Goal: Task Accomplishment & Management: Manage account settings

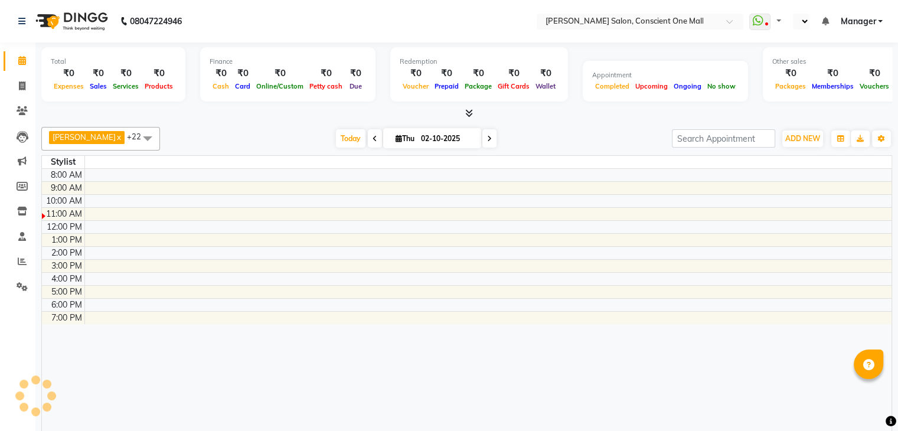
select select "en"
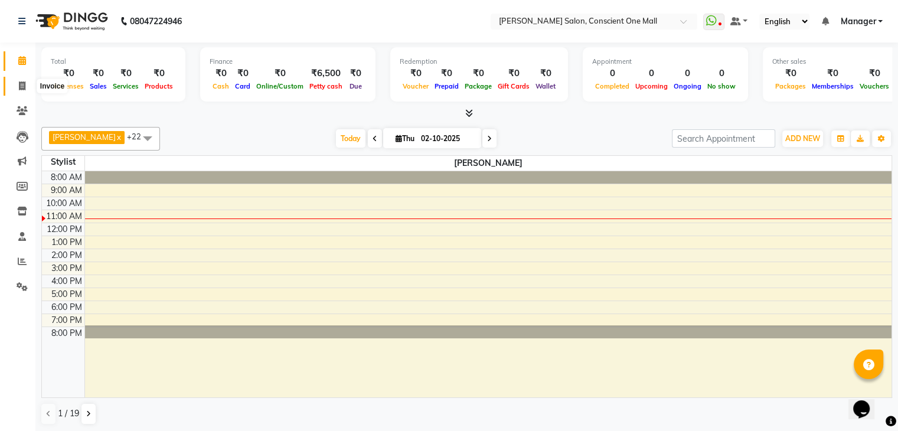
click at [21, 84] on icon at bounding box center [22, 85] width 6 height 9
select select "service"
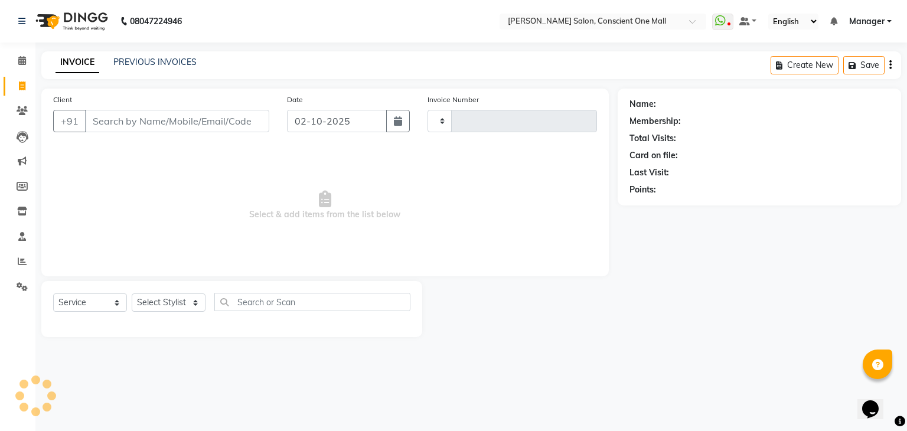
click at [141, 115] on input "Client" at bounding box center [177, 121] width 184 height 22
type input "8586039724"
click at [193, 117] on input "8586039724" at bounding box center [177, 121] width 184 height 22
click at [188, 126] on input "8586039724" at bounding box center [177, 121] width 184 height 22
type input "2566"
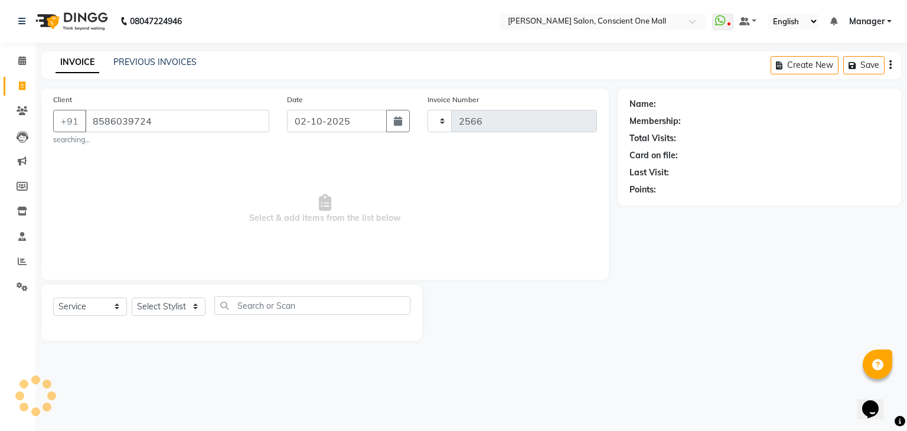
select select "7575"
type input "8586039724"
click at [234, 117] on span "Add Client" at bounding box center [238, 121] width 47 height 12
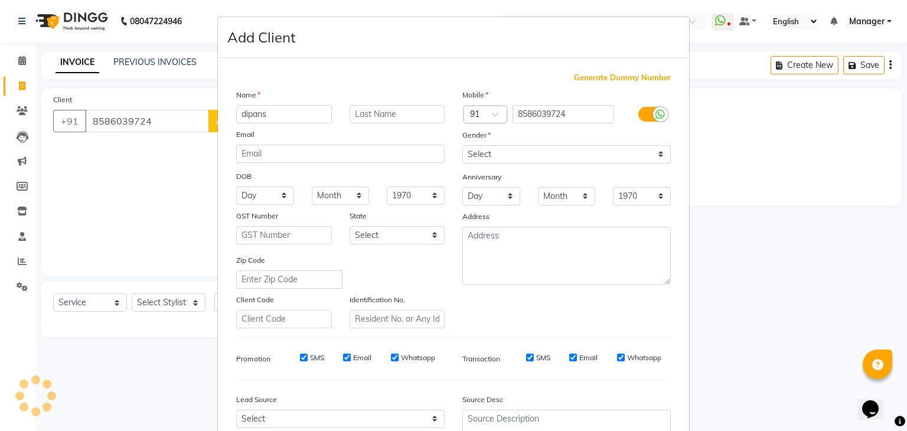
type input "dipans"
click at [509, 155] on select "Select Male Female Other Prefer Not To Say" at bounding box center [566, 154] width 208 height 18
select select "male"
click at [462, 146] on select "Select Male Female Other Prefer Not To Say" at bounding box center [566, 154] width 208 height 18
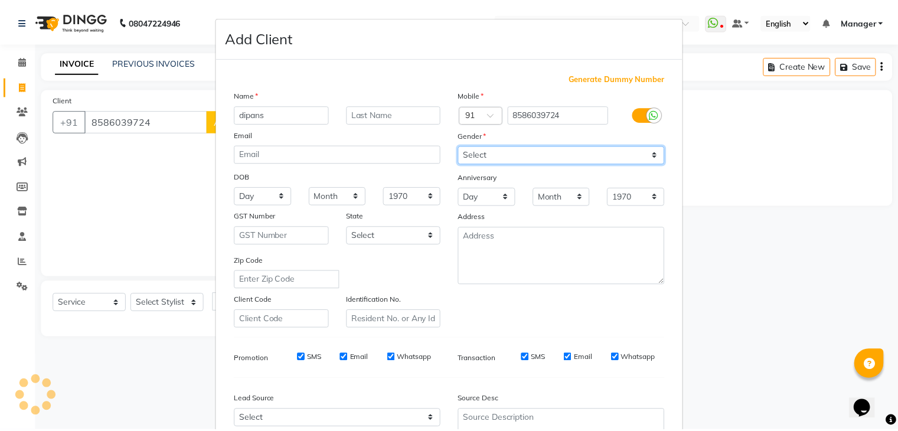
scroll to position [120, 0]
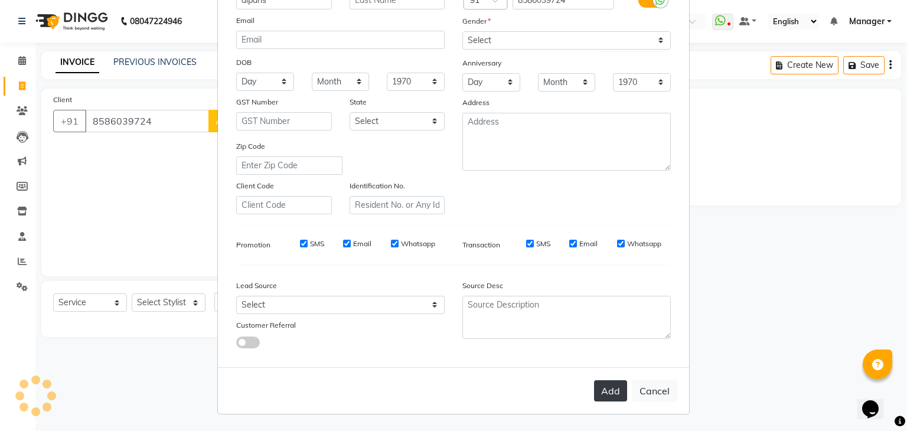
click at [608, 397] on button "Add" at bounding box center [610, 390] width 33 height 21
select select
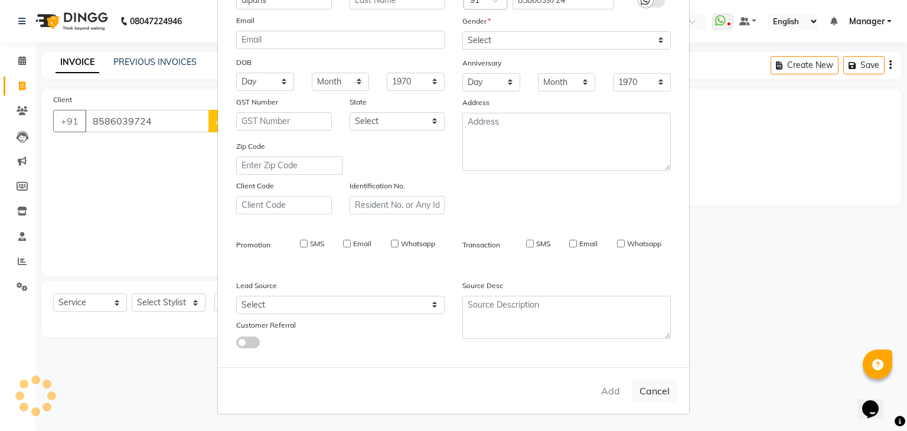
select select
checkbox input "false"
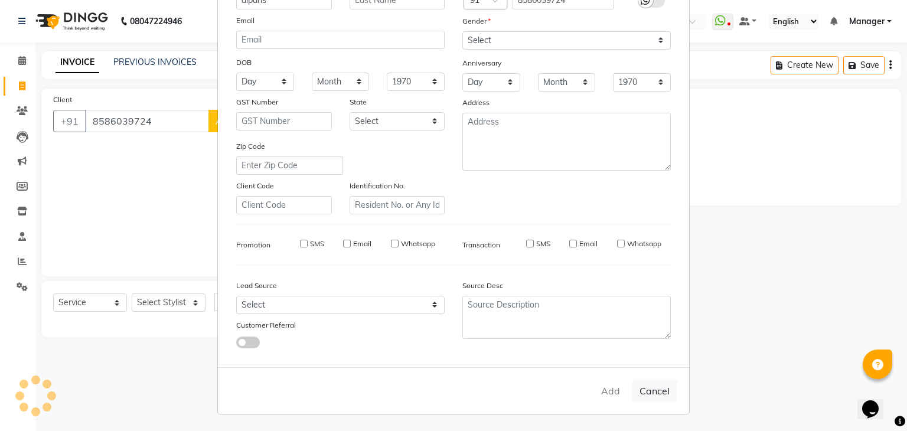
checkbox input "false"
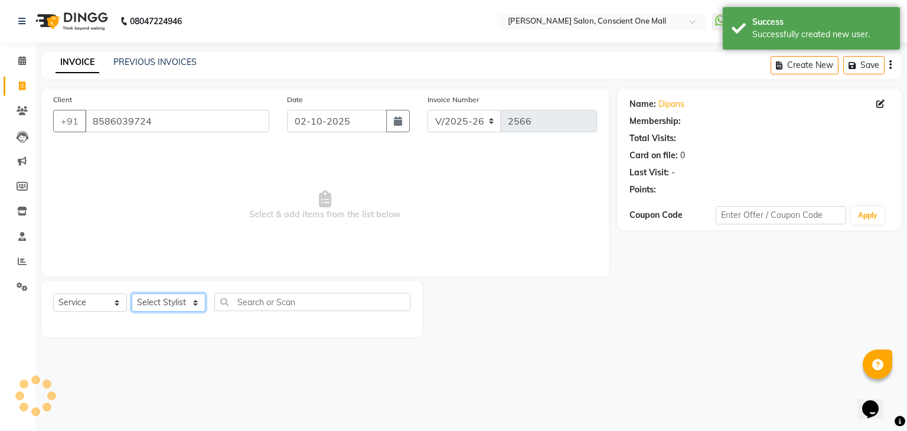
click at [161, 297] on select "Select Stylist [PERSON_NAME] AMIT [PERSON_NAME] [PERSON_NAME] [PERSON_NAME] [PE…" at bounding box center [169, 302] width 74 height 18
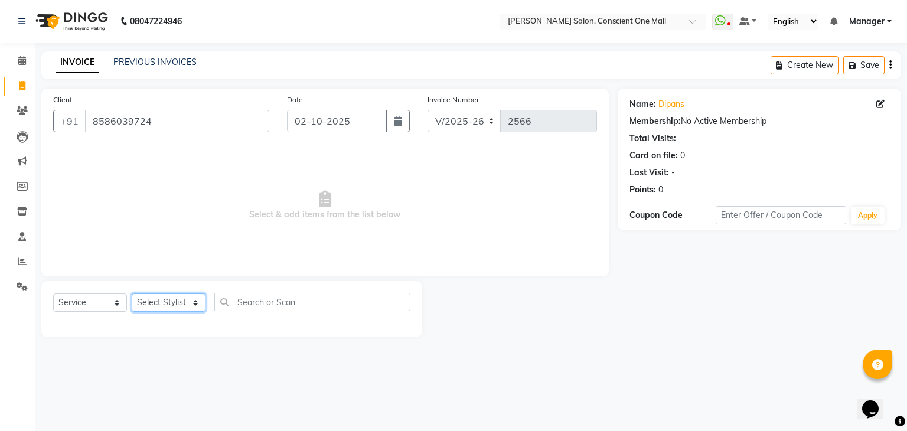
select select "67300"
click at [132, 294] on select "Select Stylist [PERSON_NAME] AMIT [PERSON_NAME] [PERSON_NAME] [PERSON_NAME] [PE…" at bounding box center [169, 302] width 74 height 18
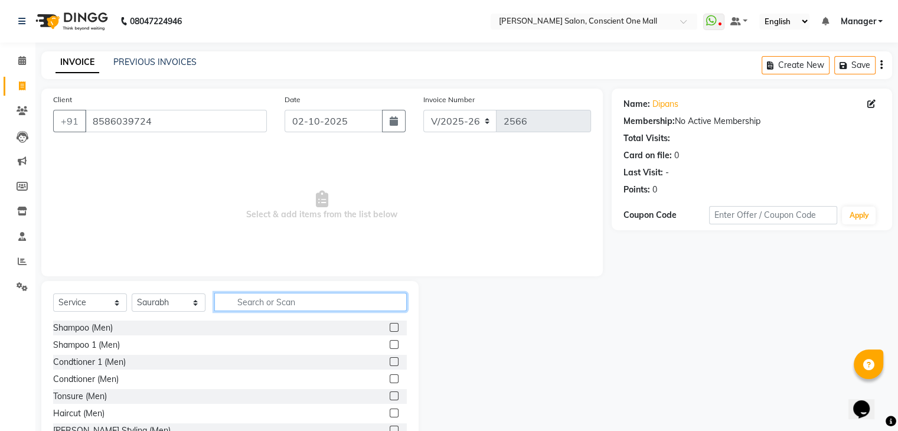
click at [250, 299] on input "text" at bounding box center [310, 302] width 192 height 18
click at [259, 300] on input "text" at bounding box center [310, 302] width 192 height 18
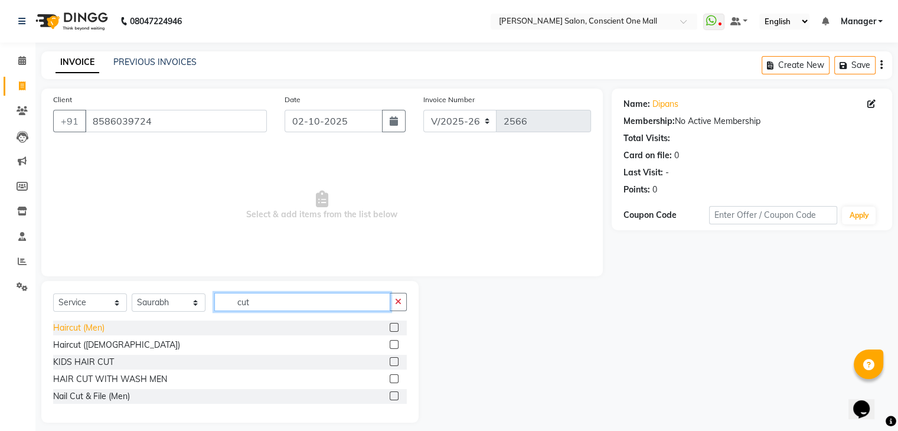
type input "cut"
click at [70, 331] on div "Haircut (Men)" at bounding box center [78, 328] width 51 height 12
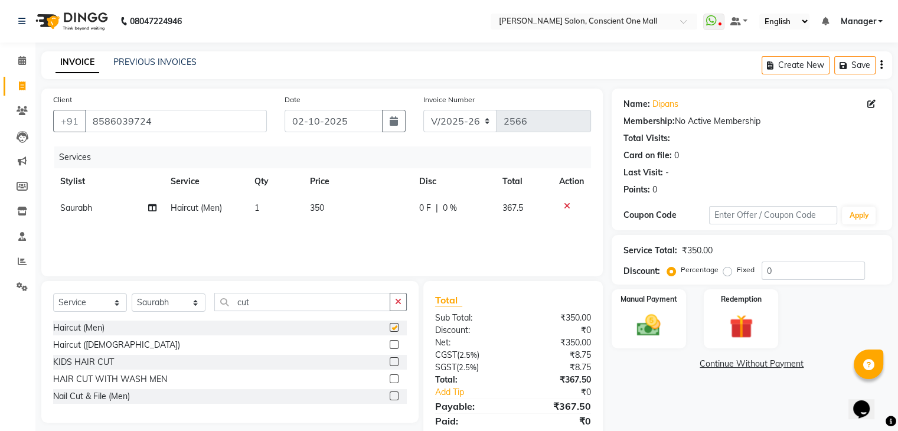
checkbox input "false"
click at [323, 208] on span "350" at bounding box center [317, 207] width 14 height 11
select select "67300"
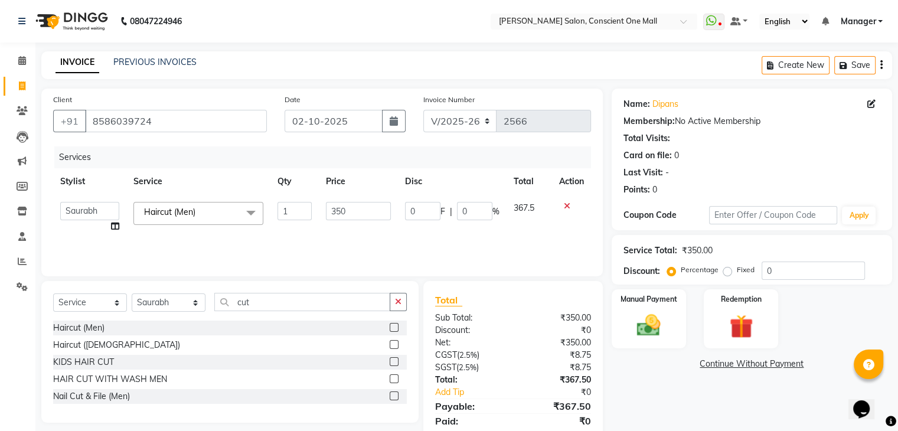
click at [323, 208] on td "350" at bounding box center [358, 217] width 79 height 45
click at [348, 212] on input "350" at bounding box center [358, 211] width 65 height 18
type input "3"
type input "400"
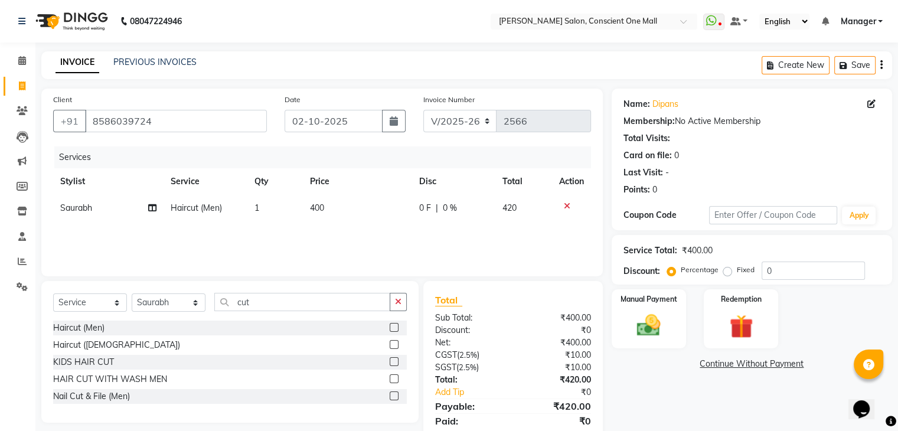
click at [310, 251] on div "Services Stylist Service Qty Price Disc Total Action Saurabh Haircut (Men) 1 40…" at bounding box center [322, 205] width 538 height 118
click at [277, 303] on input "cut" at bounding box center [302, 302] width 176 height 18
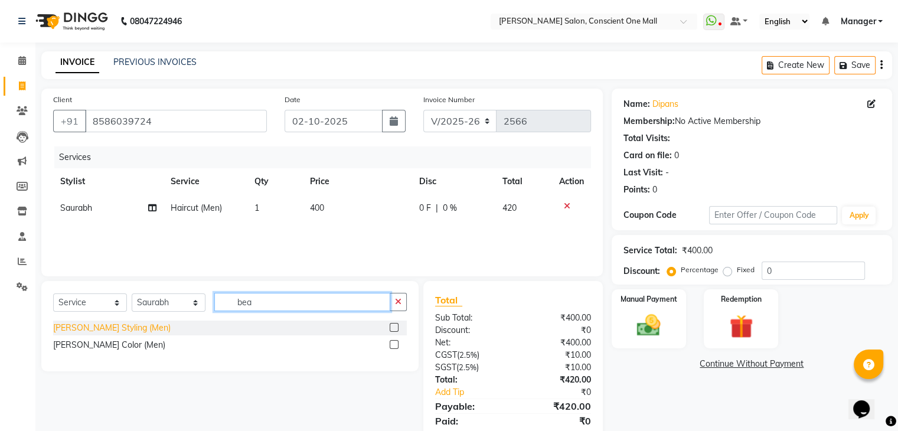
type input "bea"
click at [109, 327] on div "[PERSON_NAME] Styling (Men)" at bounding box center [111, 328] width 117 height 12
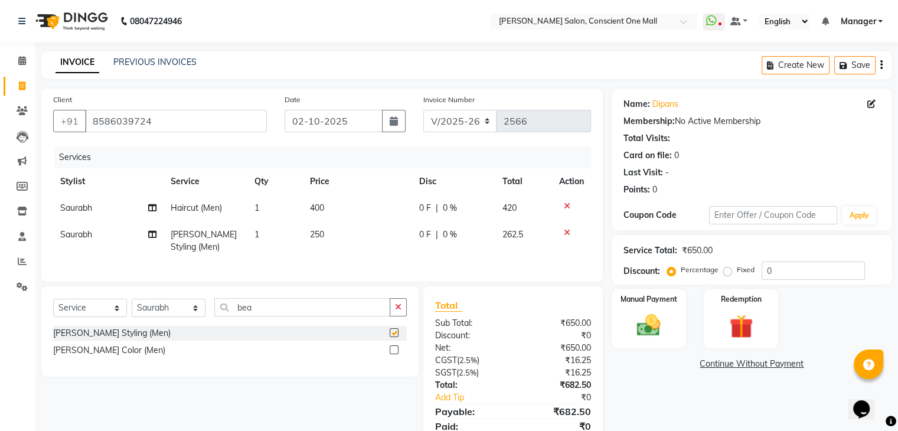
checkbox input "false"
click at [322, 237] on span "250" at bounding box center [317, 234] width 14 height 11
select select "67300"
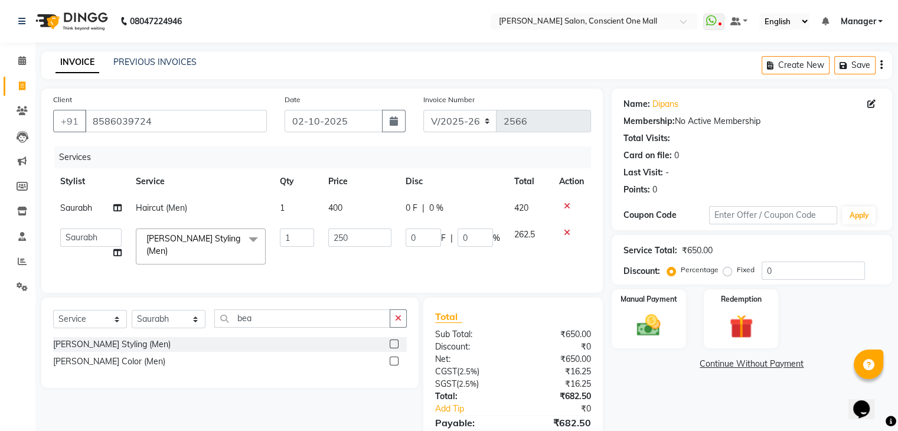
click at [322, 237] on td "250" at bounding box center [359, 246] width 77 height 50
click at [349, 236] on input "250" at bounding box center [359, 237] width 63 height 18
type input "2"
type input "300"
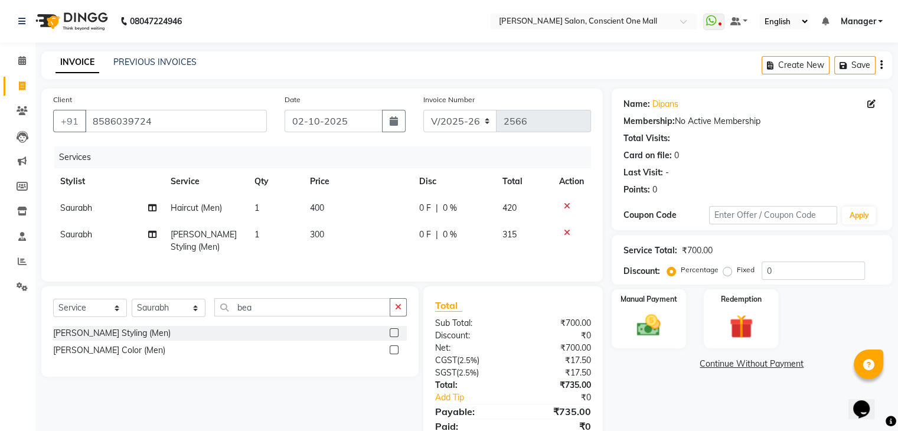
click at [308, 264] on div "Services Stylist Service Qty Price Disc Total Action Saurabh Haircut (Men) 1 40…" at bounding box center [322, 207] width 538 height 123
click at [261, 316] on input "bea" at bounding box center [302, 307] width 176 height 18
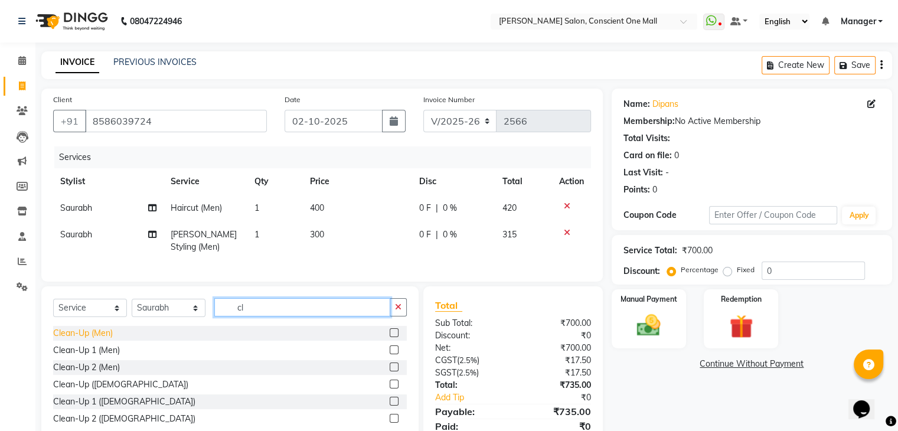
type input "cl"
click at [94, 339] on div "Clean-Up (Men)" at bounding box center [83, 333] width 60 height 12
checkbox input "false"
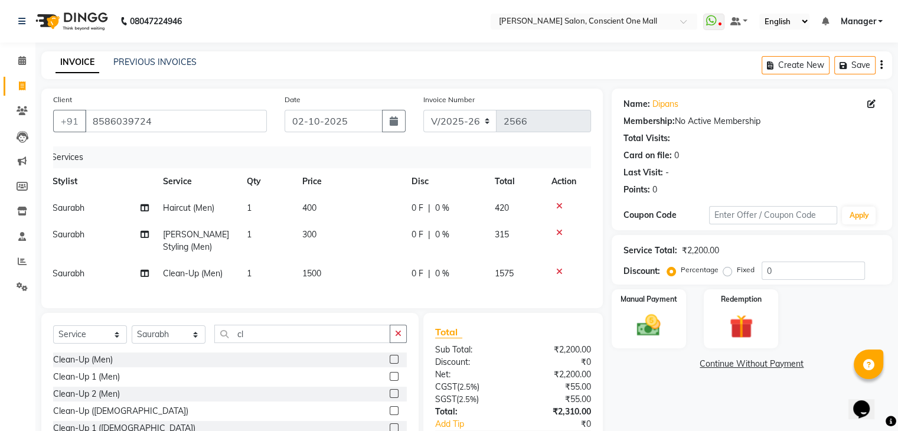
scroll to position [0, 8]
click at [649, 299] on label "Manual Payment" at bounding box center [648, 298] width 59 height 11
click at [741, 367] on span "CASH" at bounding box center [739, 365] width 25 height 14
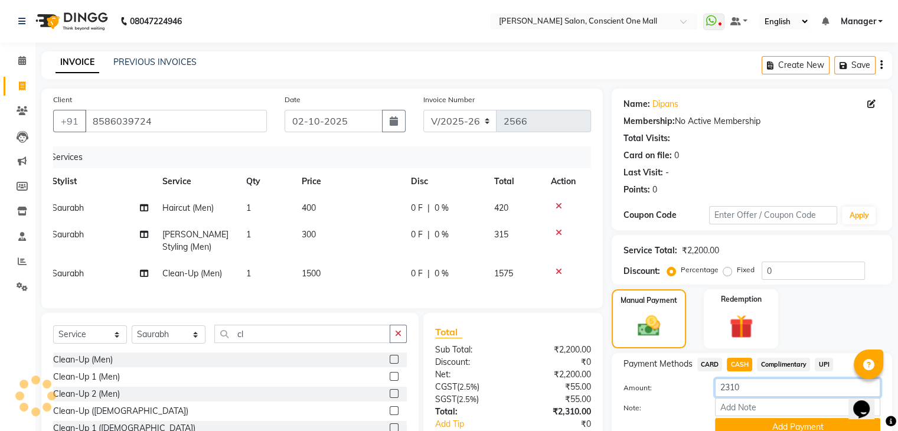
click at [748, 389] on input "2310" at bounding box center [797, 387] width 165 height 18
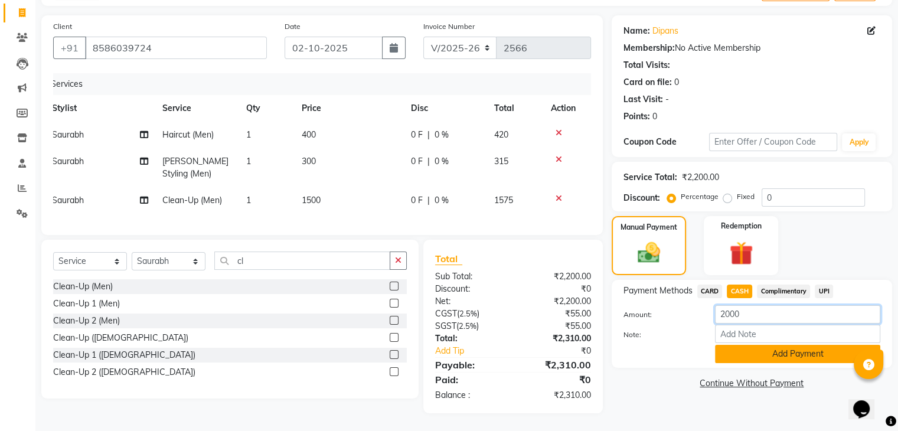
type input "2000"
click at [753, 345] on button "Add Payment" at bounding box center [797, 354] width 165 height 18
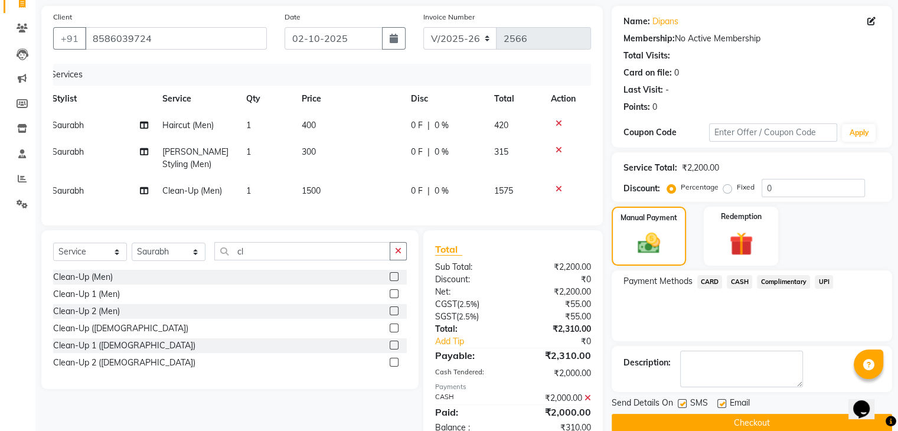
click at [821, 279] on span "UPI" at bounding box center [824, 282] width 18 height 14
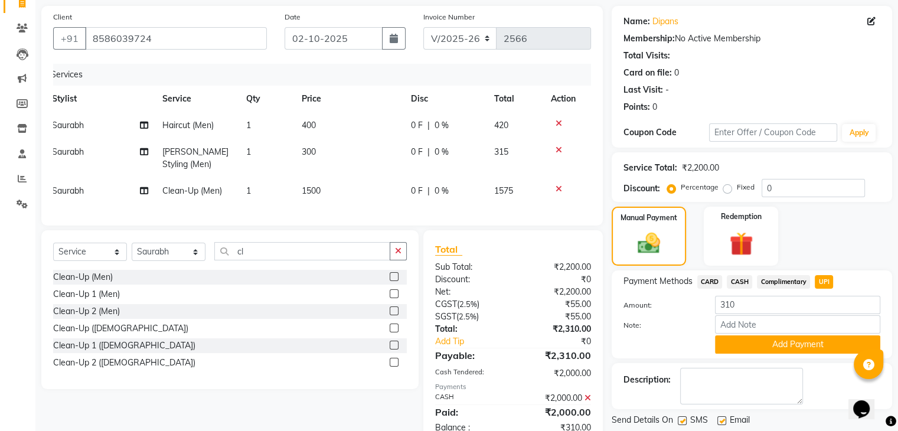
scroll to position [125, 0]
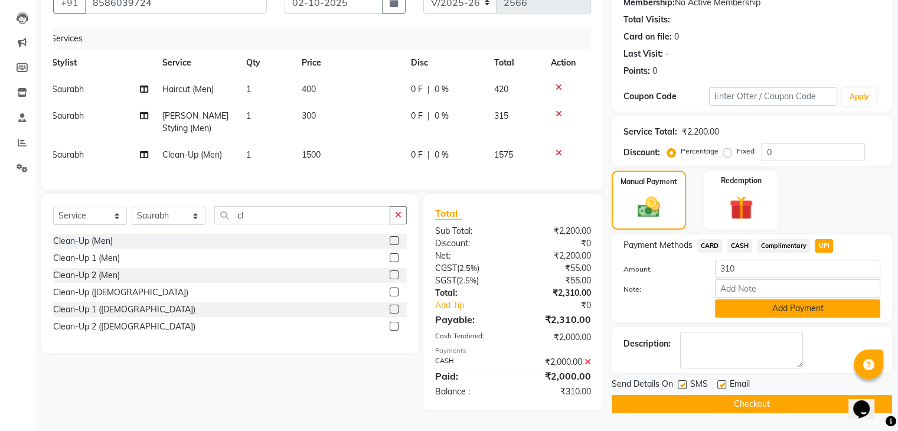
click at [769, 305] on button "Add Payment" at bounding box center [797, 308] width 165 height 18
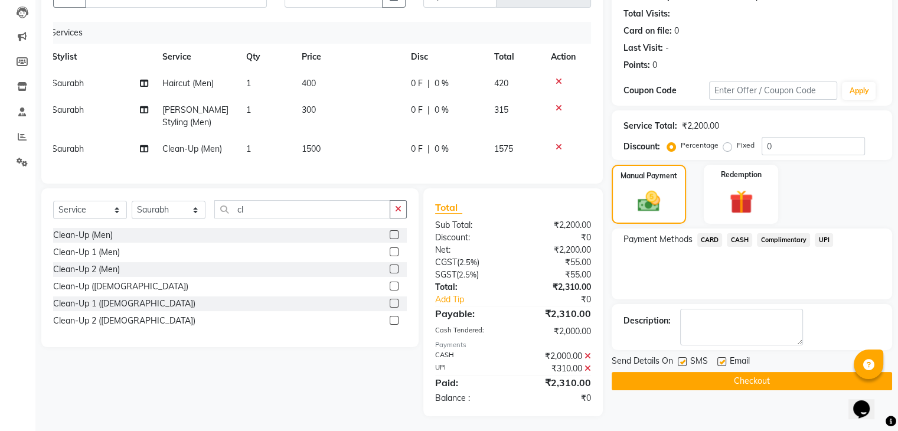
scroll to position [137, 0]
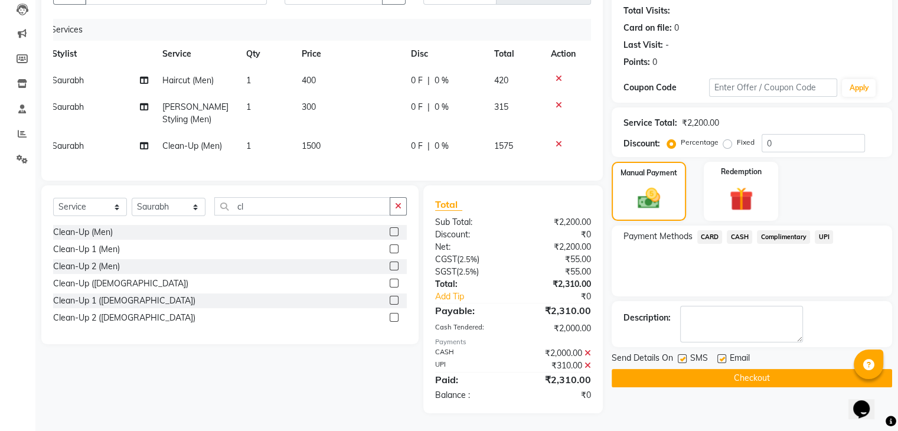
click at [696, 369] on button "Checkout" at bounding box center [752, 378] width 280 height 18
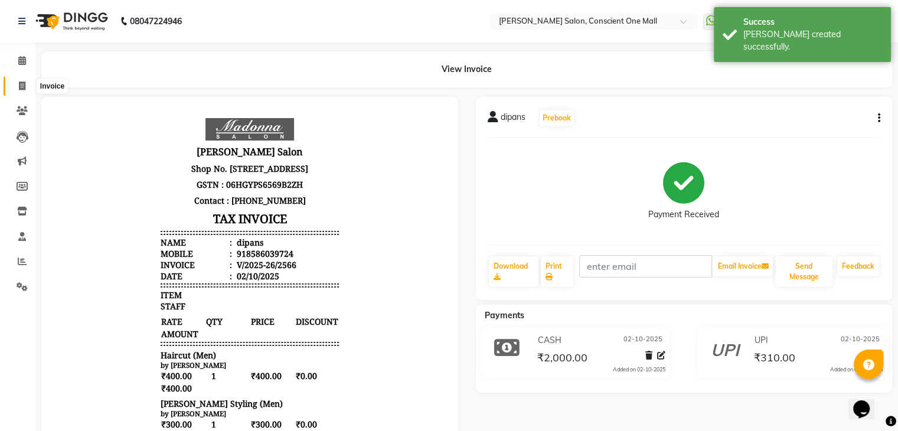
click at [21, 85] on icon at bounding box center [22, 85] width 6 height 9
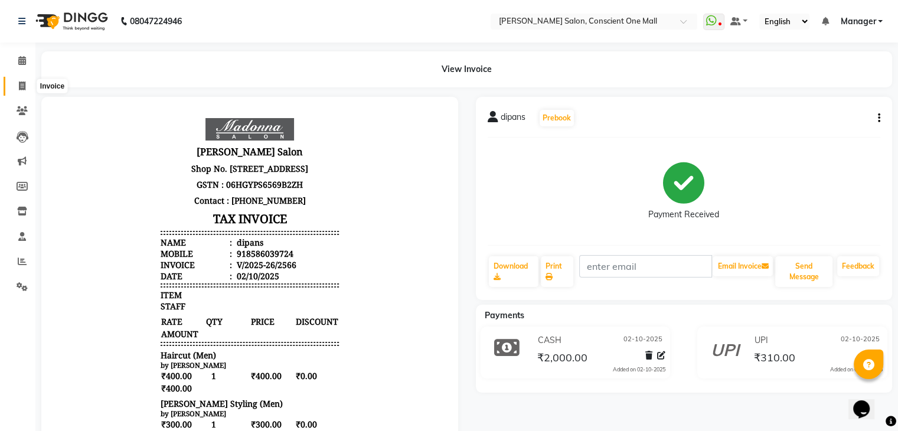
select select "service"
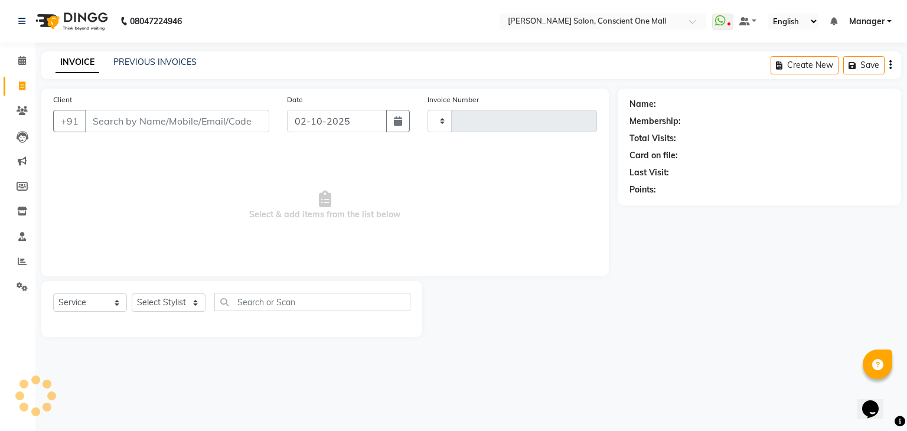
type input "2567"
select select "7575"
click at [161, 306] on select "Select Stylist" at bounding box center [169, 302] width 74 height 18
click at [66, 148] on span "Select & add items from the list below" at bounding box center [325, 205] width 544 height 118
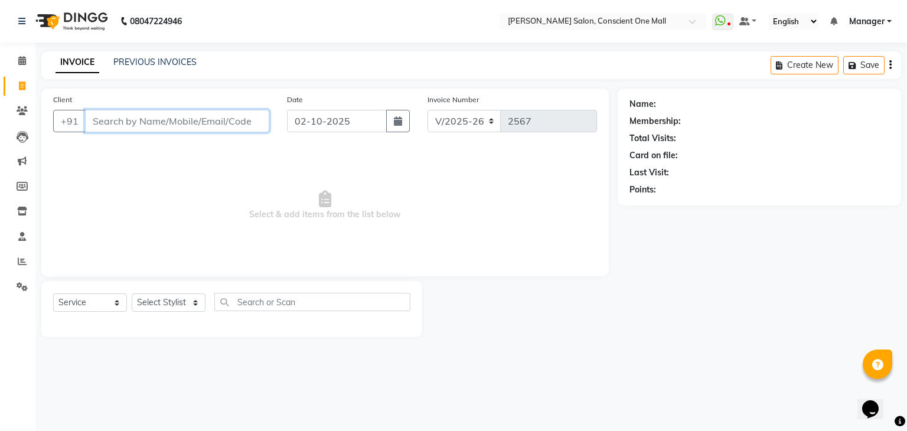
click at [122, 121] on input "Client" at bounding box center [177, 121] width 184 height 22
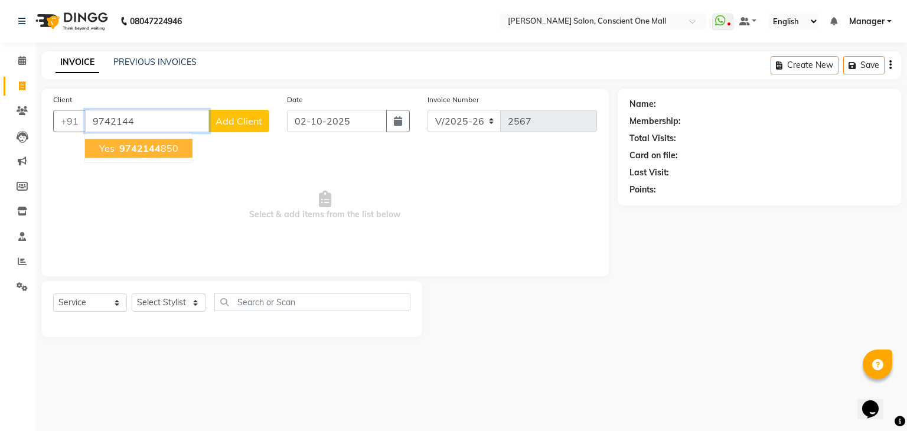
click at [131, 149] on span "9742144" at bounding box center [139, 148] width 41 height 12
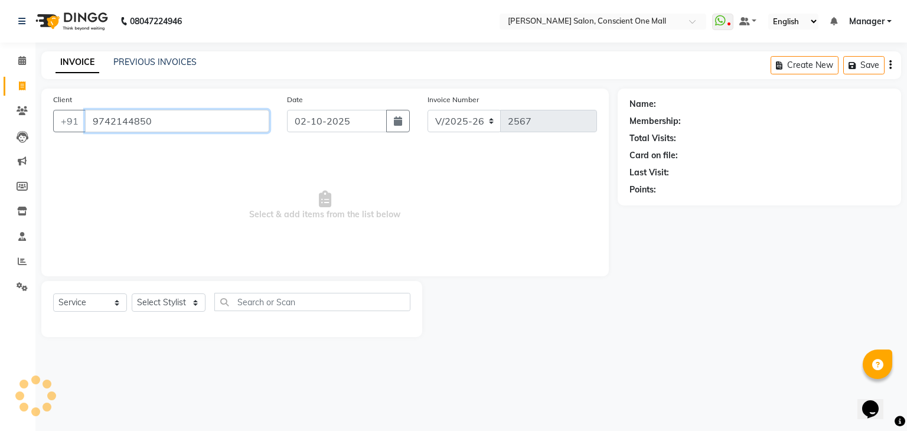
type input "9742144850"
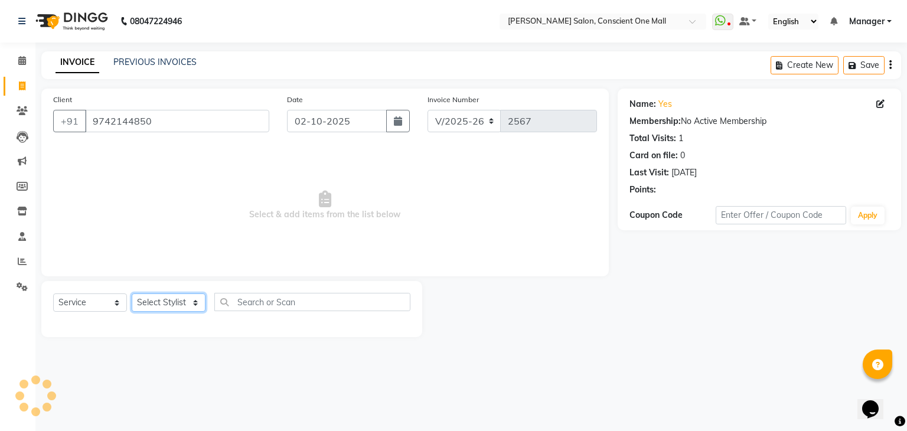
click at [161, 303] on select "Select Stylist [PERSON_NAME] AMIT [PERSON_NAME] [PERSON_NAME] [PERSON_NAME] [PE…" at bounding box center [169, 302] width 74 height 18
select select "69004"
click at [132, 294] on select "Select Stylist [PERSON_NAME] AMIT [PERSON_NAME] [PERSON_NAME] [PERSON_NAME] [PE…" at bounding box center [169, 302] width 74 height 18
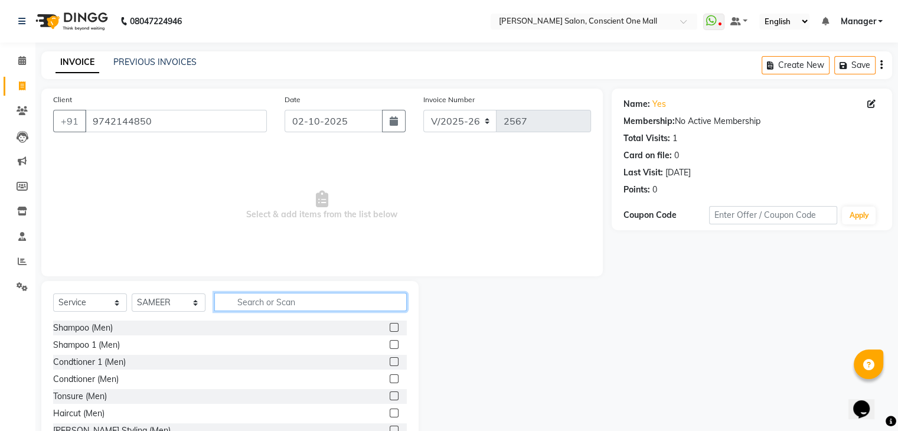
click at [255, 301] on input "text" at bounding box center [310, 302] width 192 height 18
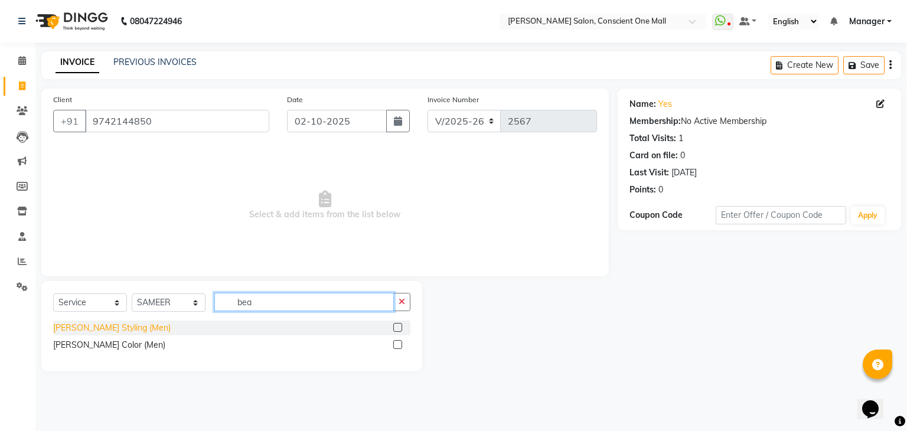
type input "bea"
click at [113, 328] on div "[PERSON_NAME] Styling (Men)" at bounding box center [111, 328] width 117 height 12
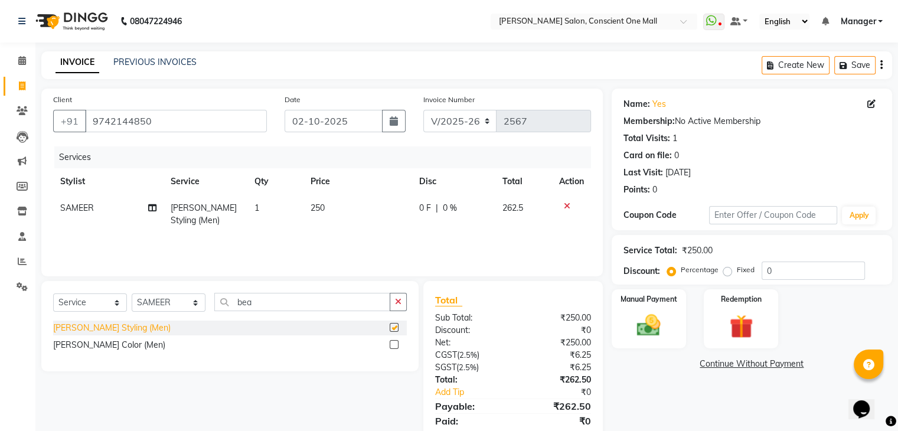
checkbox input "false"
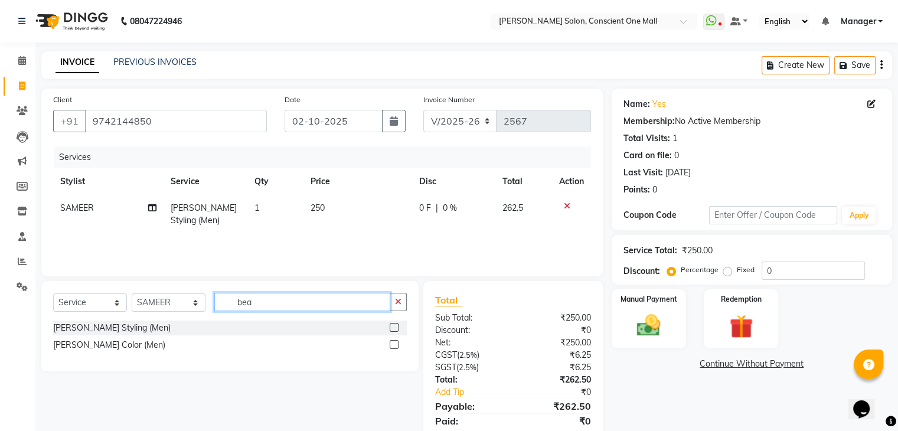
click at [253, 299] on input "bea" at bounding box center [302, 302] width 176 height 18
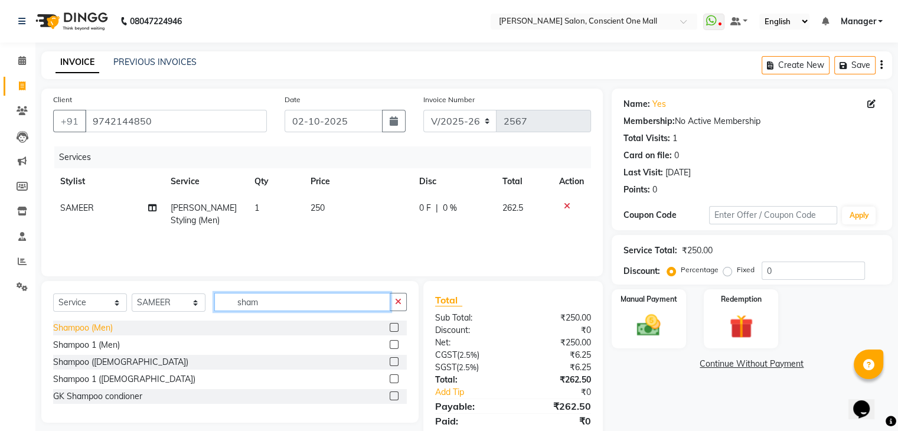
type input "sham"
click at [103, 326] on div "Shampoo (Men)" at bounding box center [83, 328] width 60 height 12
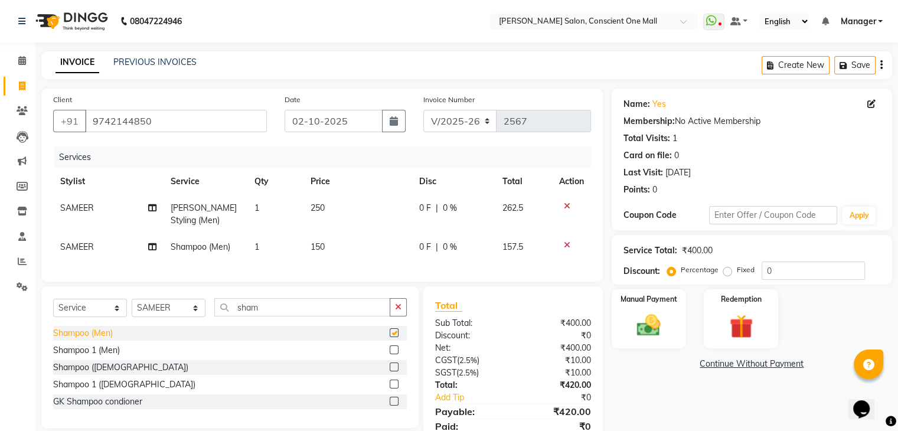
checkbox input "false"
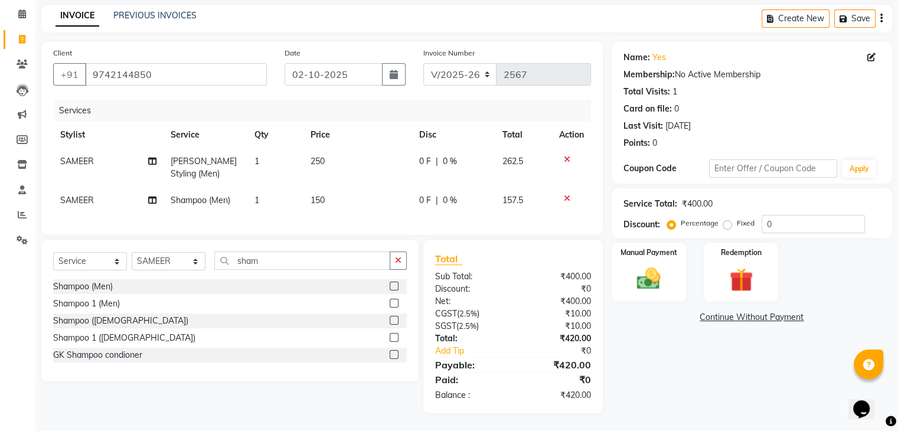
click at [326, 149] on td "250" at bounding box center [357, 167] width 109 height 39
select select "69004"
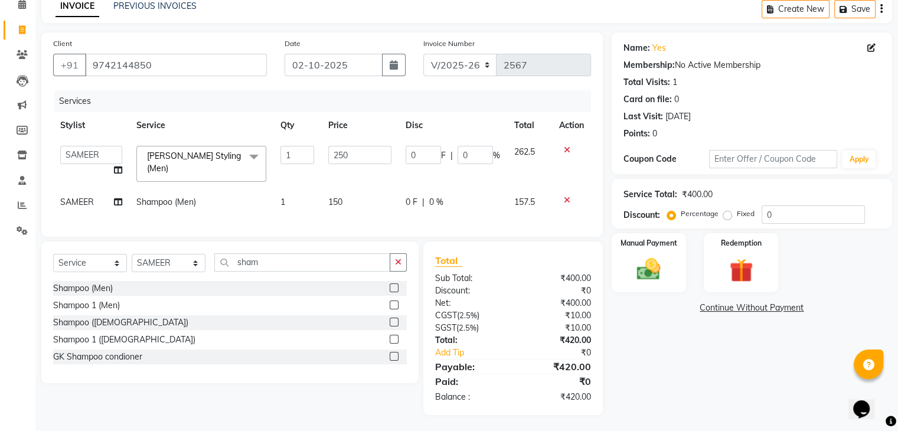
click at [326, 149] on td "250" at bounding box center [359, 164] width 77 height 50
click at [354, 152] on input "250" at bounding box center [359, 155] width 63 height 18
type input "2"
type input "300"
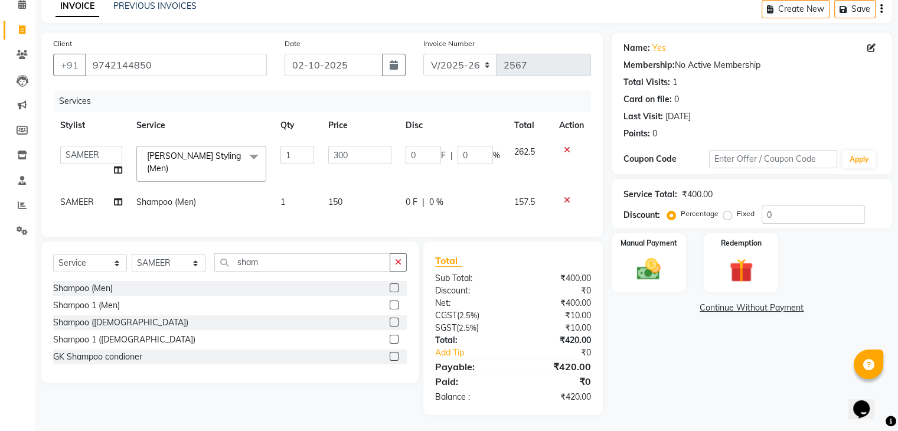
click at [343, 206] on div "Services Stylist Service Qty Price Disc Total Action AJAD AMAR AMIT ANSHU Bilal…" at bounding box center [322, 157] width 538 height 135
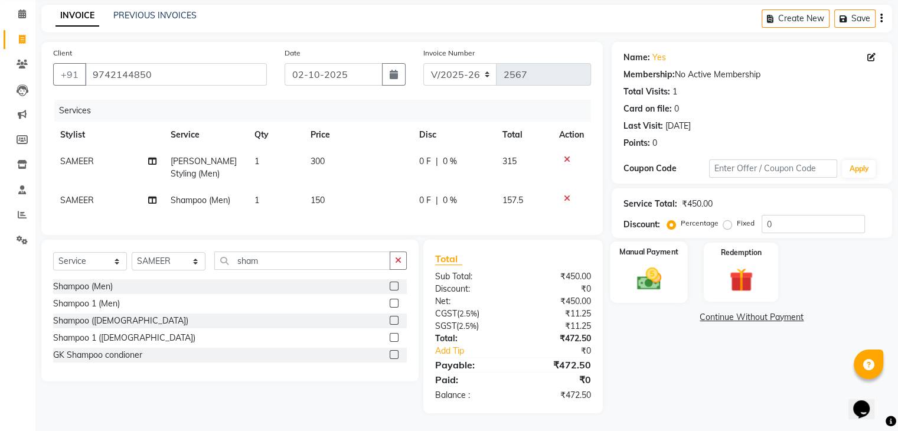
click at [637, 265] on img at bounding box center [649, 279] width 40 height 28
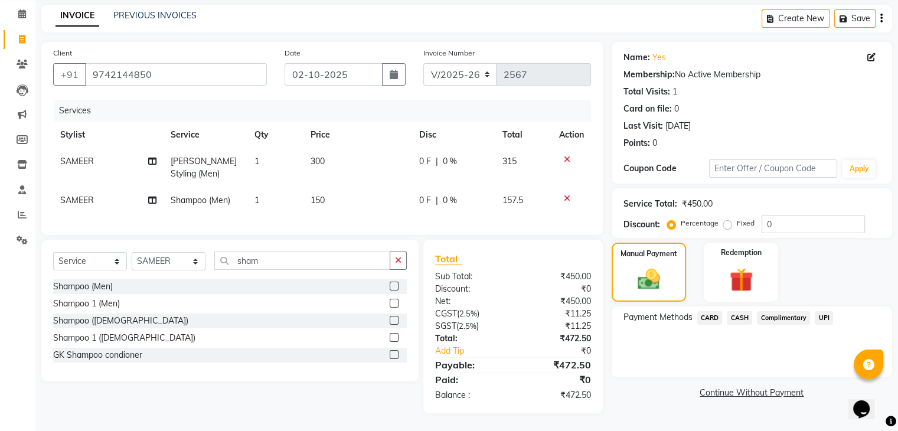
click at [823, 311] on span "UPI" at bounding box center [824, 318] width 18 height 14
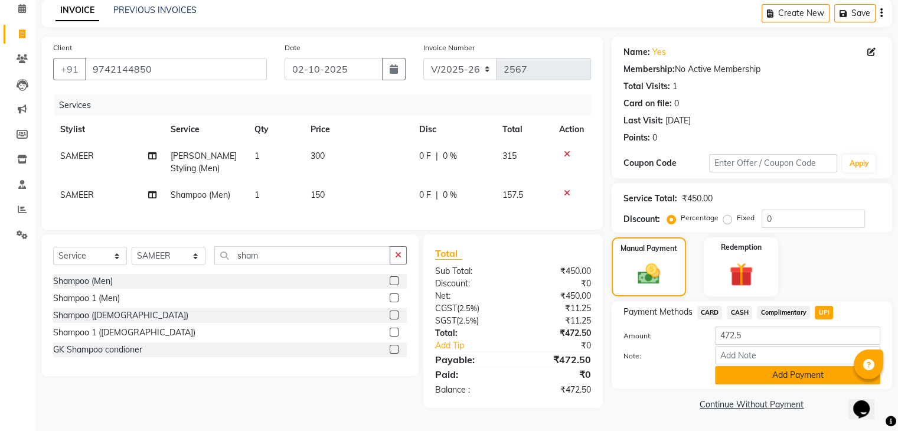
click at [765, 371] on button "Add Payment" at bounding box center [797, 375] width 165 height 18
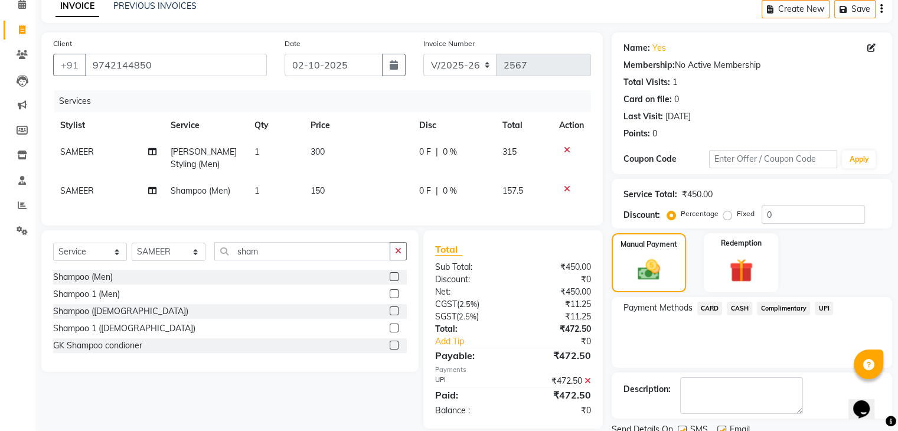
scroll to position [101, 0]
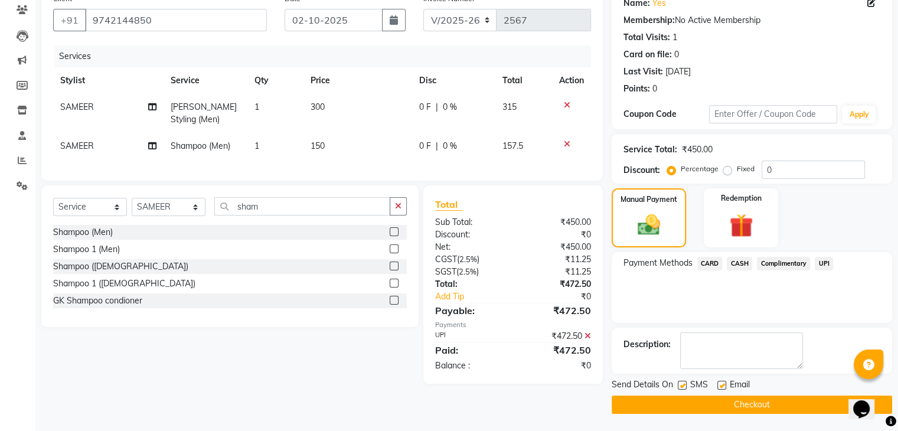
click at [738, 402] on button "Checkout" at bounding box center [752, 404] width 280 height 18
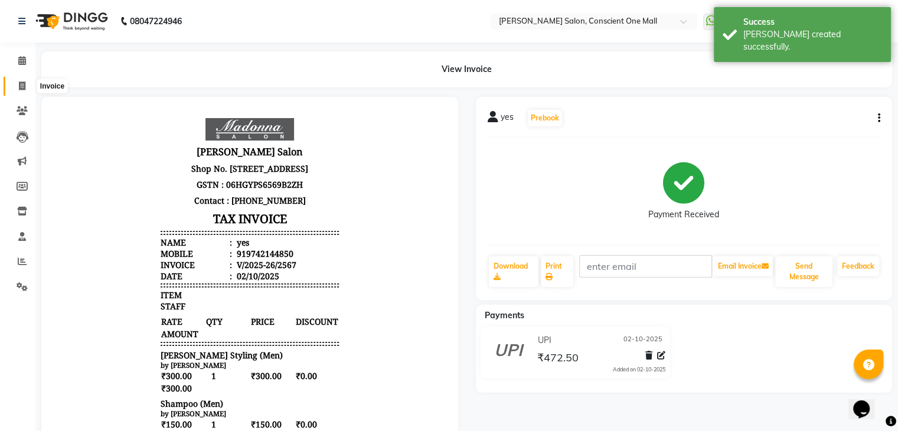
click at [19, 81] on icon at bounding box center [22, 85] width 6 height 9
select select "service"
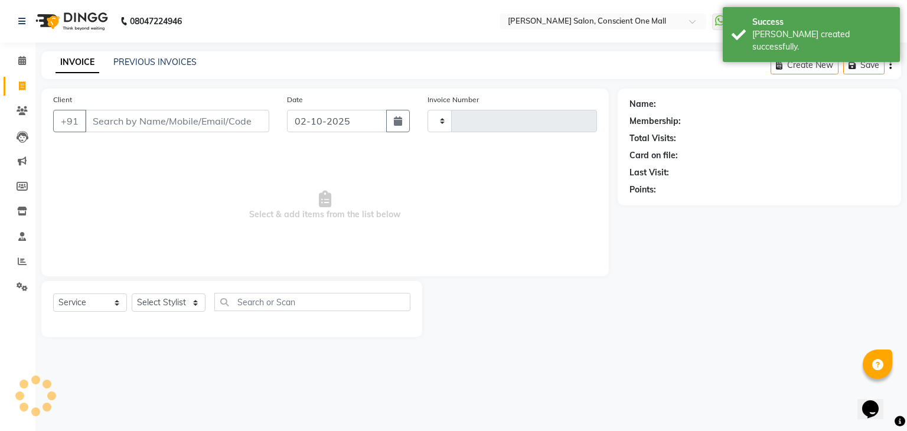
type input "2568"
select select "7575"
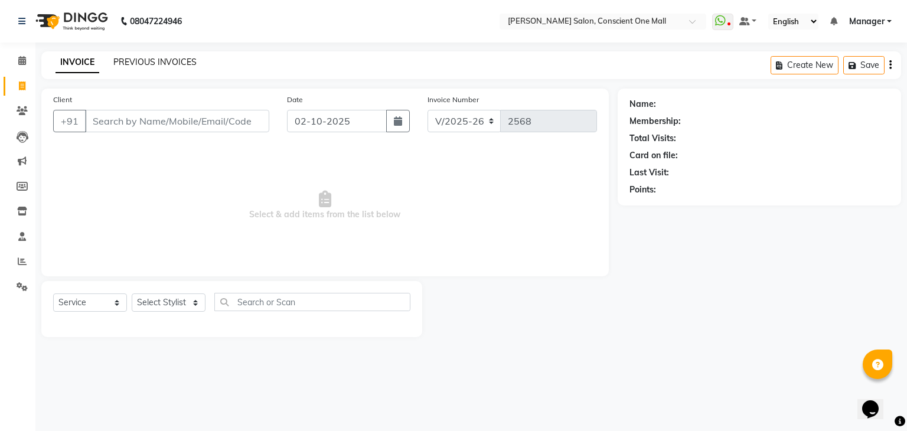
click at [153, 61] on link "PREVIOUS INVOICES" at bounding box center [154, 62] width 83 height 11
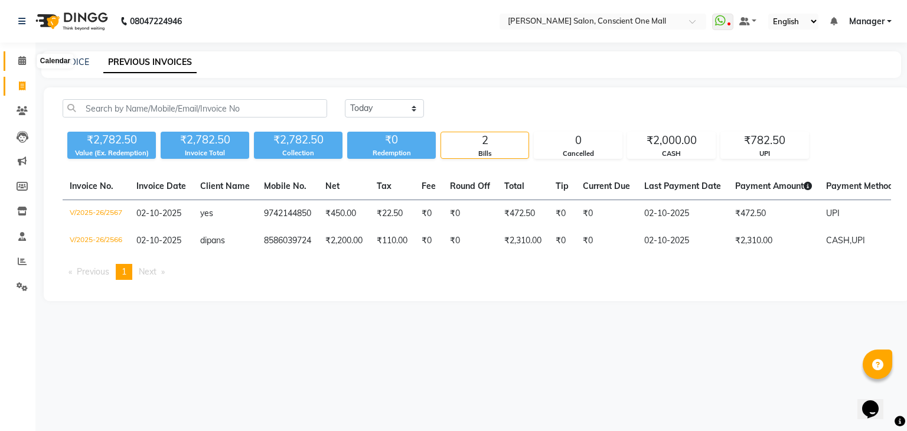
click at [24, 57] on icon at bounding box center [22, 60] width 8 height 9
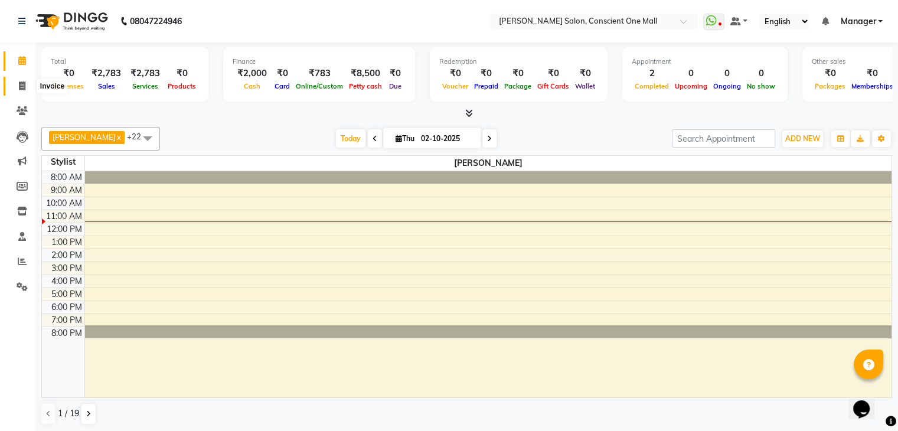
click at [19, 88] on icon at bounding box center [22, 85] width 6 height 9
select select "service"
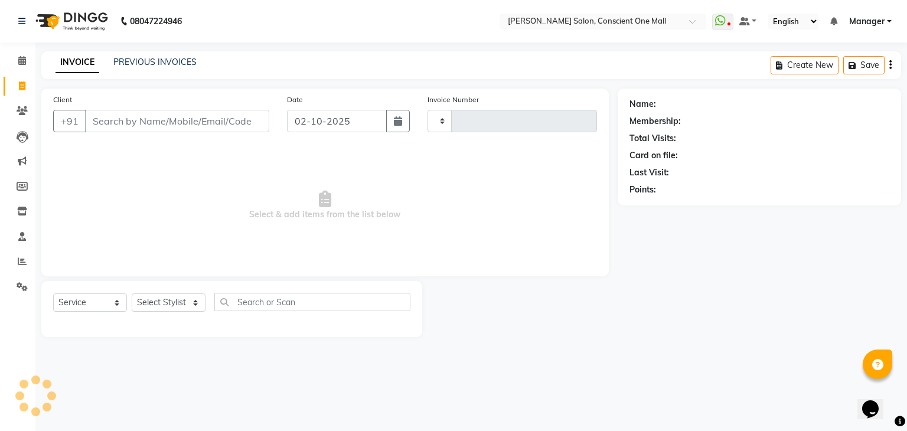
type input "2568"
select select "7575"
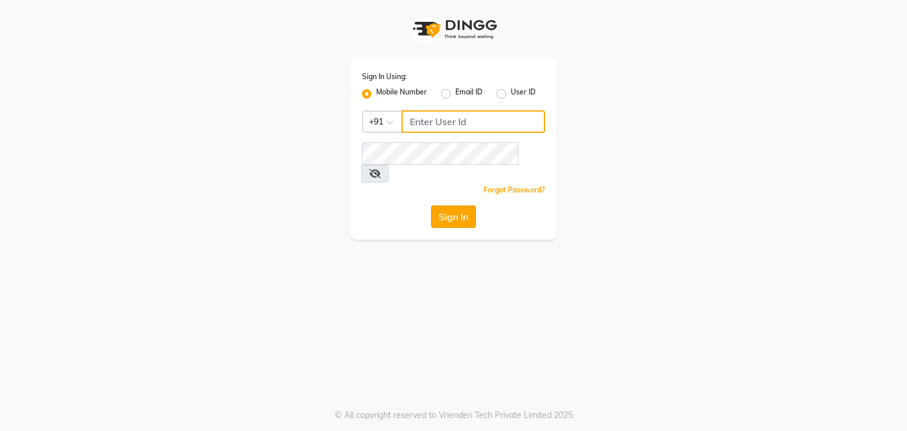
type input "9911685252"
click at [458, 206] on button "Sign In" at bounding box center [453, 216] width 45 height 22
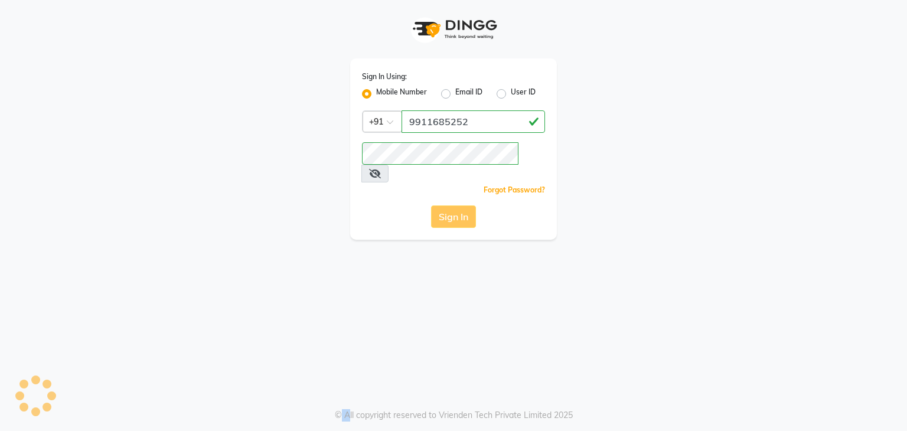
click at [458, 206] on div "Sign In" at bounding box center [453, 216] width 183 height 22
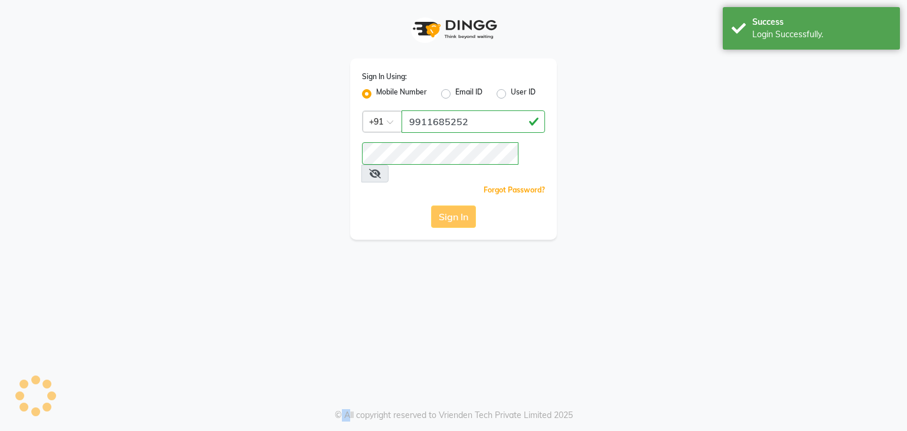
click at [458, 206] on div "Sign In" at bounding box center [453, 216] width 183 height 22
select select "service"
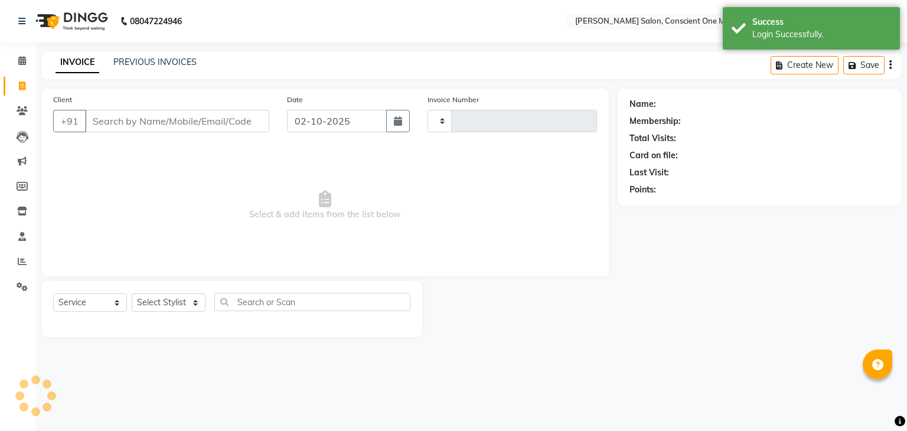
type input "2568"
select select "en"
select select "7575"
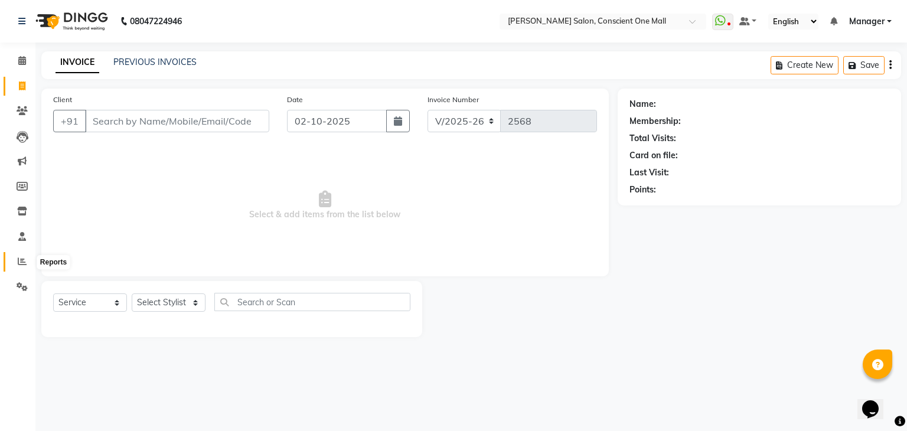
click at [18, 265] on icon at bounding box center [22, 261] width 9 height 9
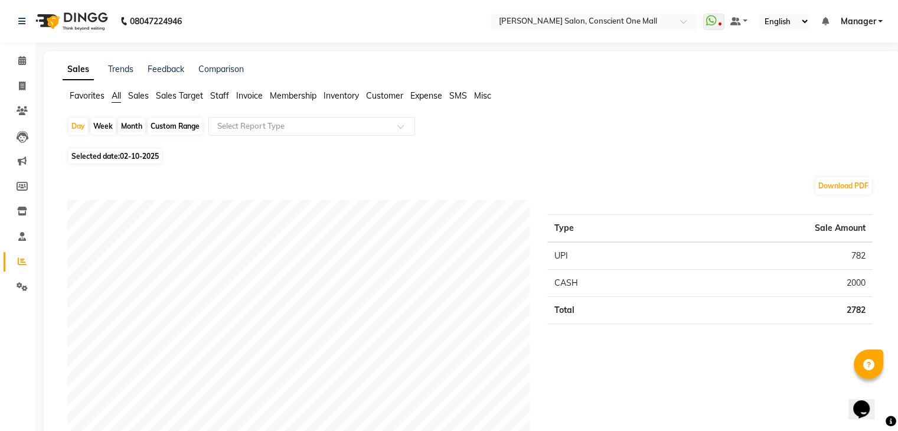
click at [216, 97] on span "Staff" at bounding box center [219, 95] width 19 height 11
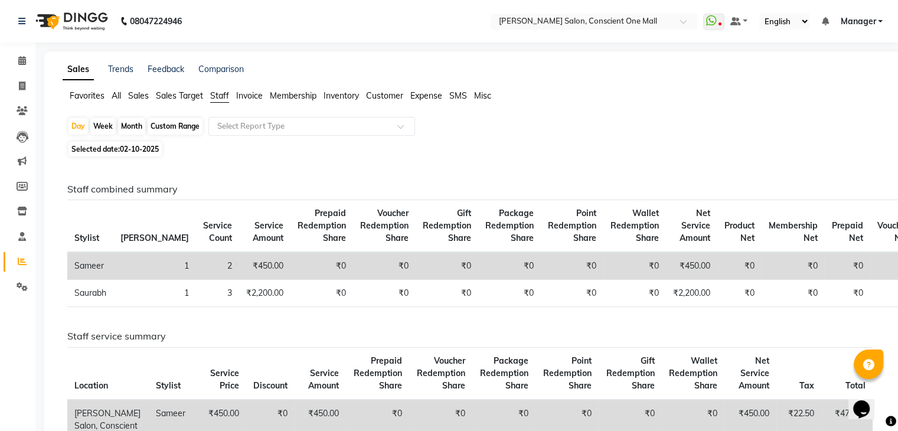
click at [108, 147] on span "Selected date: [DATE]" at bounding box center [114, 149] width 93 height 15
select select "10"
select select "2025"
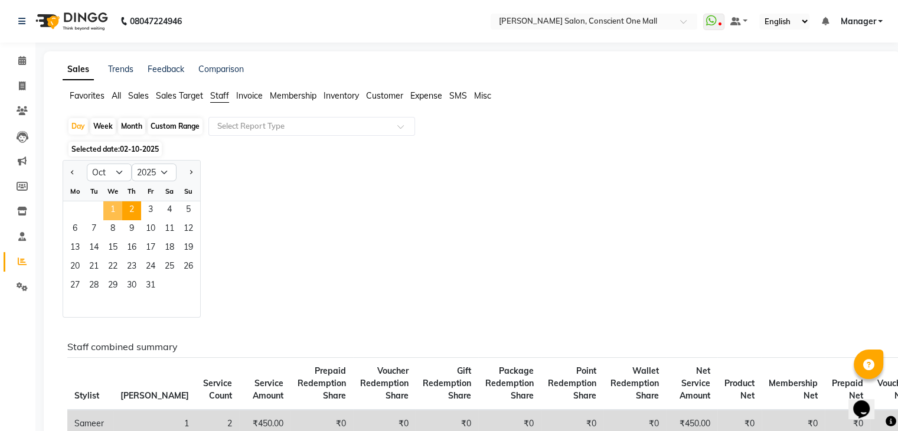
click at [113, 208] on span "1" at bounding box center [112, 210] width 19 height 19
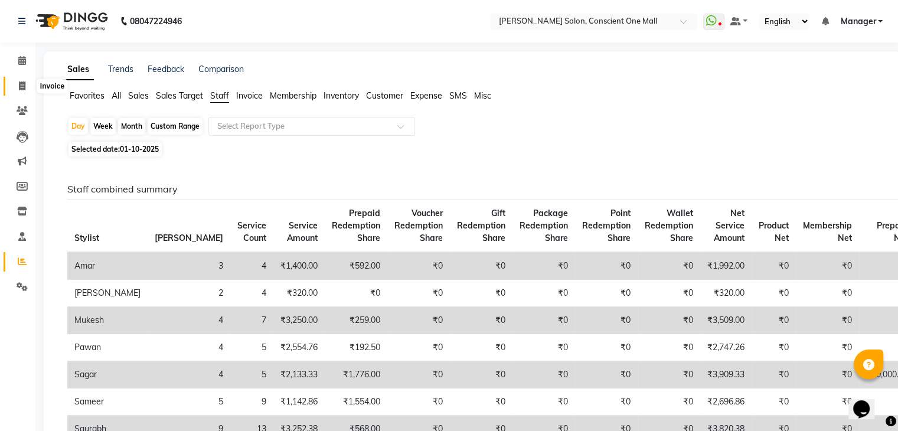
click at [25, 86] on icon at bounding box center [22, 85] width 6 height 9
select select "service"
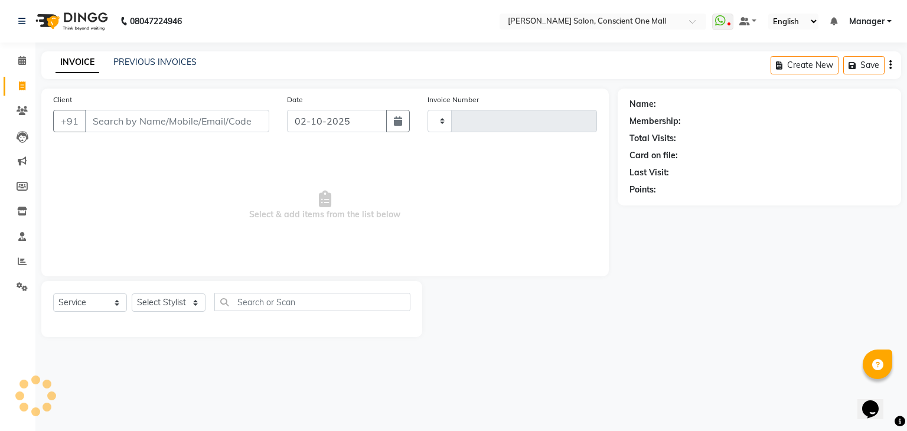
type input "2568"
select select "7575"
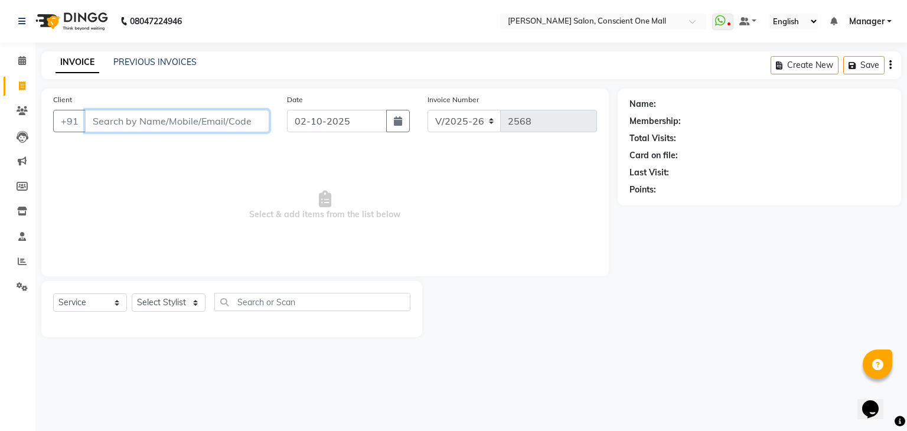
click at [120, 120] on input "Client" at bounding box center [177, 121] width 184 height 22
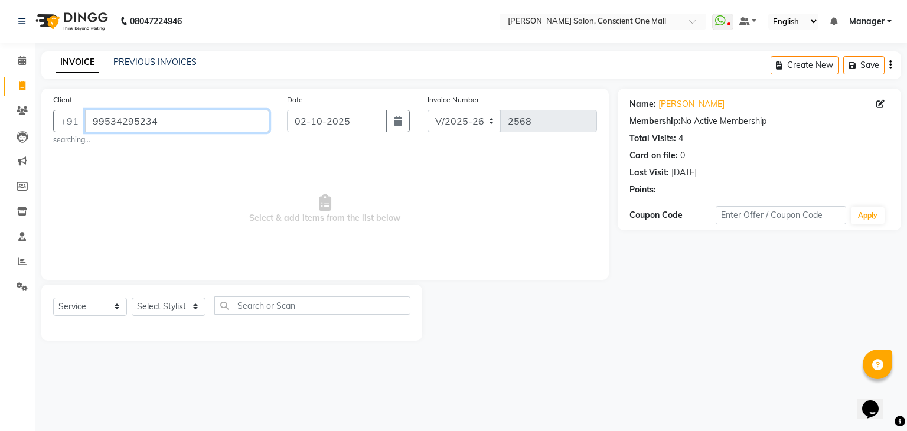
click at [176, 126] on input "99534295234" at bounding box center [177, 121] width 184 height 22
click at [168, 118] on input "995342952" at bounding box center [147, 121] width 124 height 22
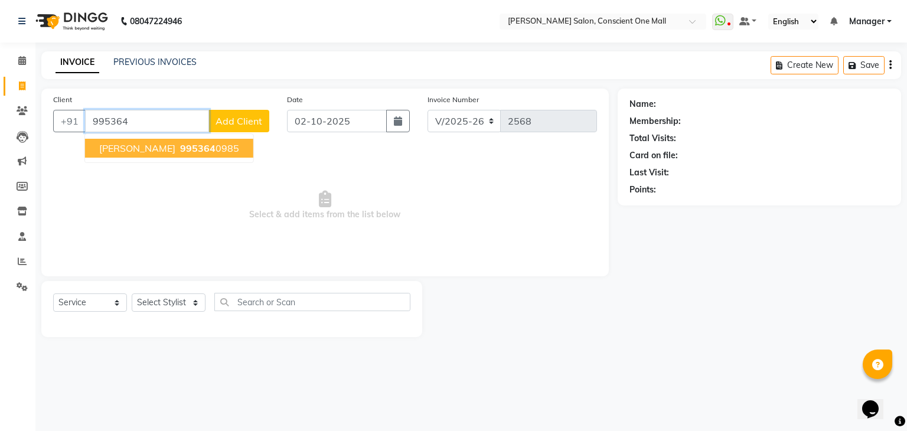
click at [180, 145] on span "995364" at bounding box center [197, 148] width 35 height 12
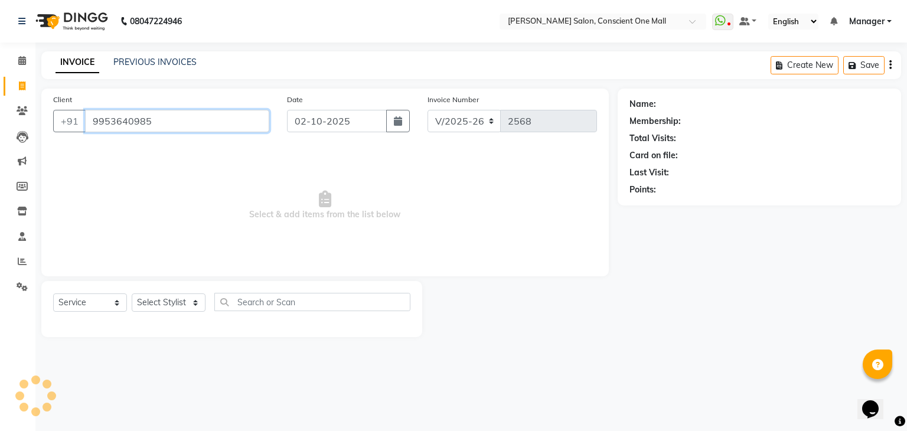
type input "9953640985"
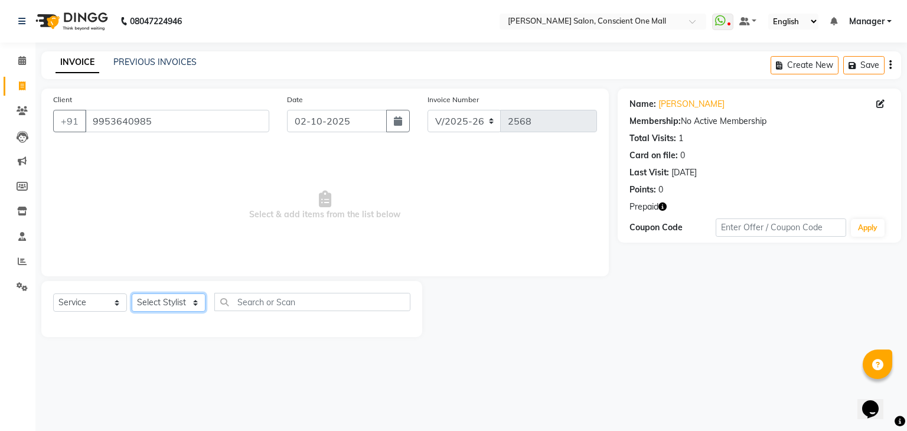
click at [179, 311] on select "Select Stylist [PERSON_NAME] AMIT [PERSON_NAME] [PERSON_NAME] [PERSON_NAME] [PE…" at bounding box center [169, 302] width 74 height 18
select select "67299"
click at [132, 294] on select "Select Stylist [PERSON_NAME] AMIT [PERSON_NAME] [PERSON_NAME] [PERSON_NAME] [PE…" at bounding box center [169, 302] width 74 height 18
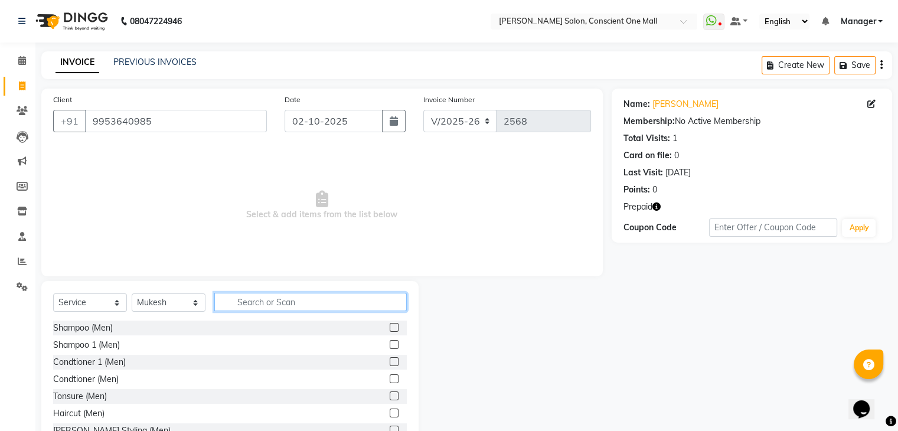
click at [295, 303] on input "text" at bounding box center [310, 302] width 192 height 18
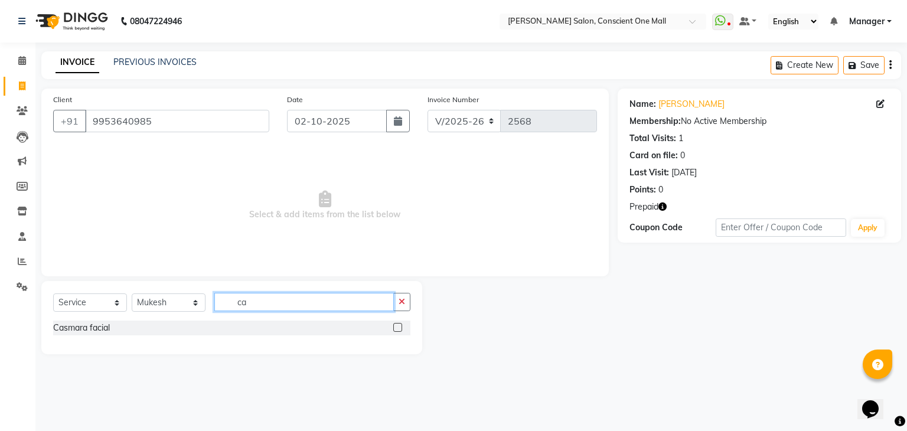
type input "c"
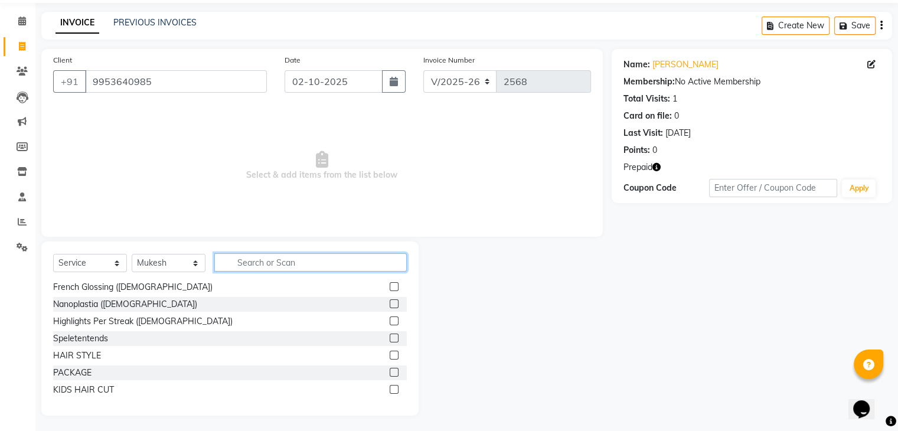
scroll to position [38, 0]
click at [240, 263] on input "text" at bounding box center [310, 264] width 192 height 18
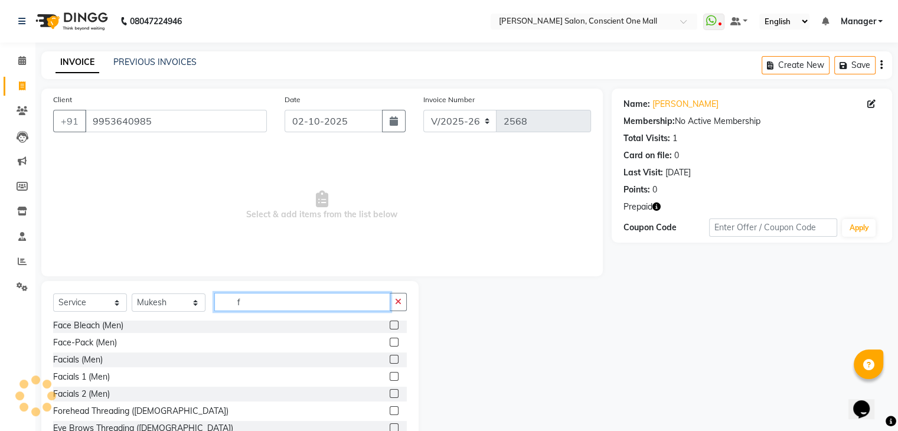
scroll to position [617, 0]
type input "f"
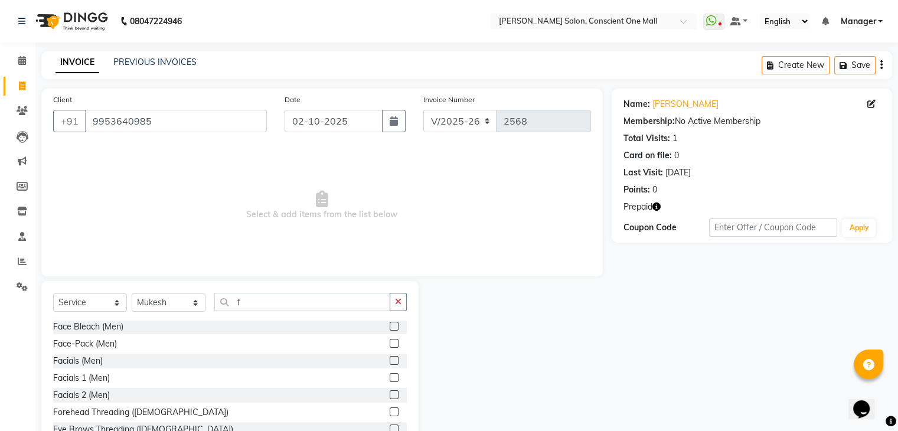
click at [390, 395] on label at bounding box center [394, 394] width 9 height 9
click at [390, 395] on input "checkbox" at bounding box center [394, 395] width 8 height 8
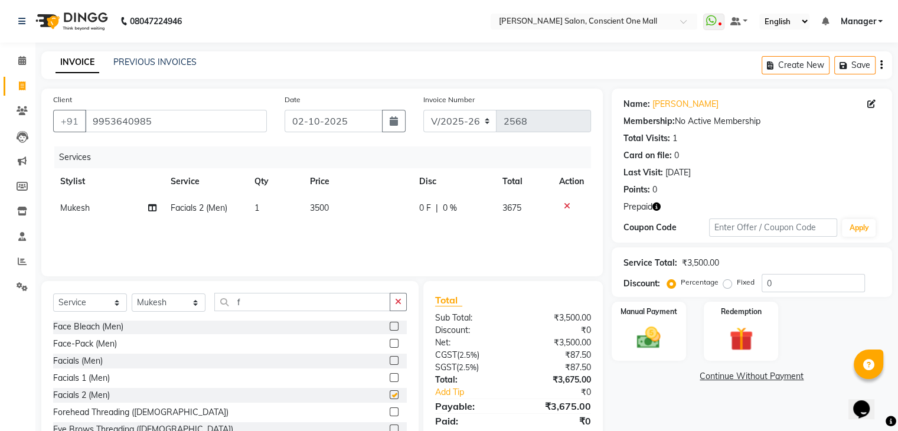
checkbox input "false"
click at [321, 209] on span "3500" at bounding box center [319, 207] width 19 height 11
select select "67299"
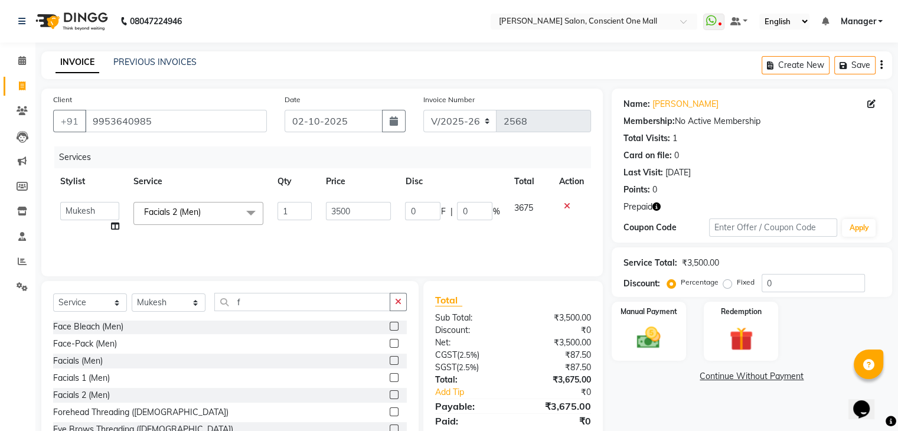
click at [378, 200] on td "3500" at bounding box center [358, 217] width 79 height 45
click at [376, 220] on td "3500" at bounding box center [358, 217] width 79 height 45
click at [373, 209] on input "3500" at bounding box center [358, 211] width 65 height 18
click at [371, 211] on input "300" at bounding box center [358, 211] width 65 height 18
type input "3000"
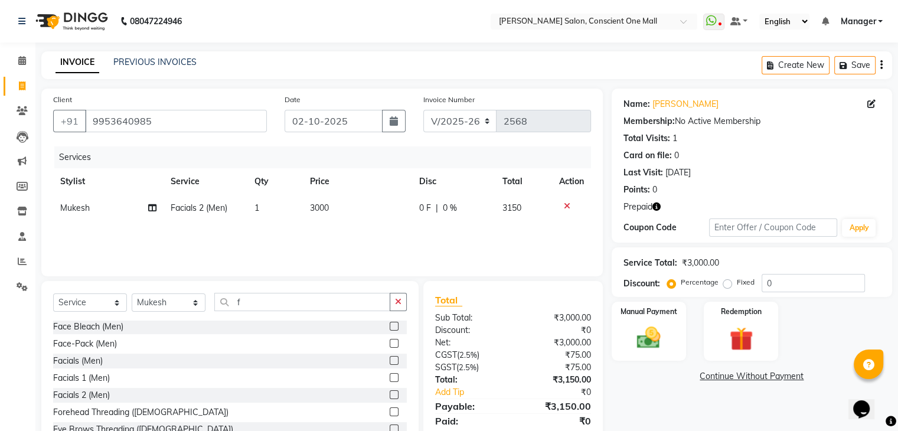
drag, startPoint x: 374, startPoint y: 225, endPoint x: 326, endPoint y: 237, distance: 48.8
click at [326, 237] on div "Services Stylist Service Qty Price Disc Total Action Mukesh Facials 2 (Men) 1 3…" at bounding box center [322, 205] width 538 height 118
click at [758, 332] on img at bounding box center [741, 339] width 40 height 30
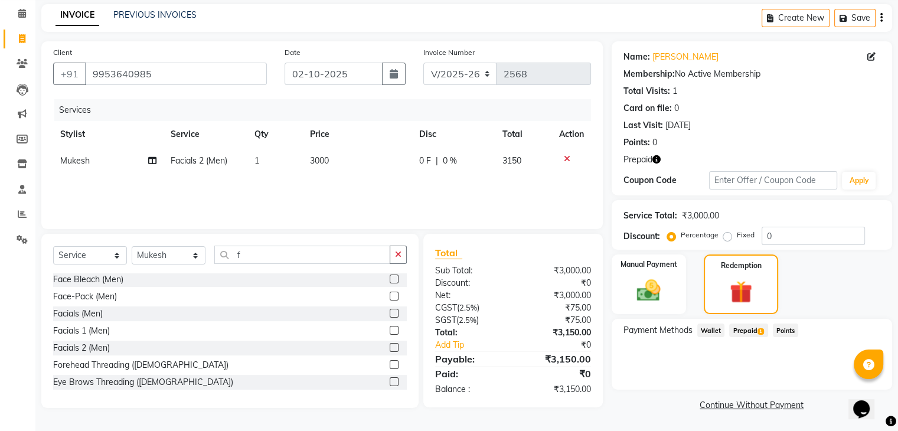
click at [751, 328] on span "Prepaid 1" at bounding box center [748, 330] width 38 height 14
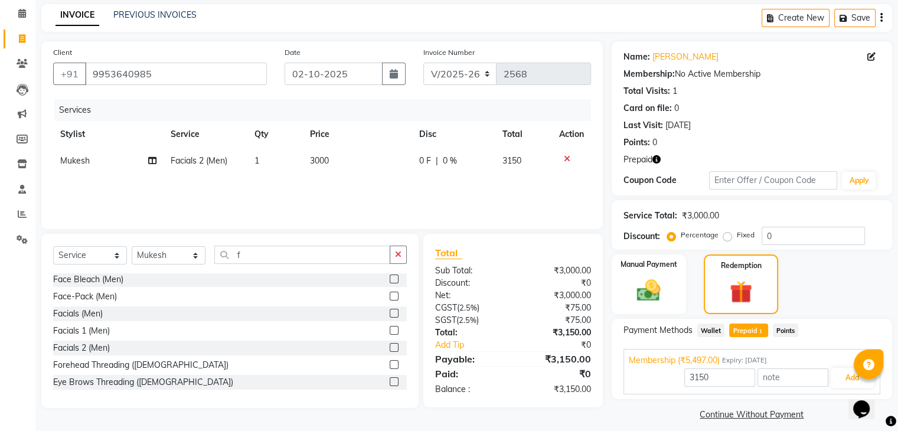
click at [329, 160] on td "3000" at bounding box center [357, 161] width 109 height 27
select select "67299"
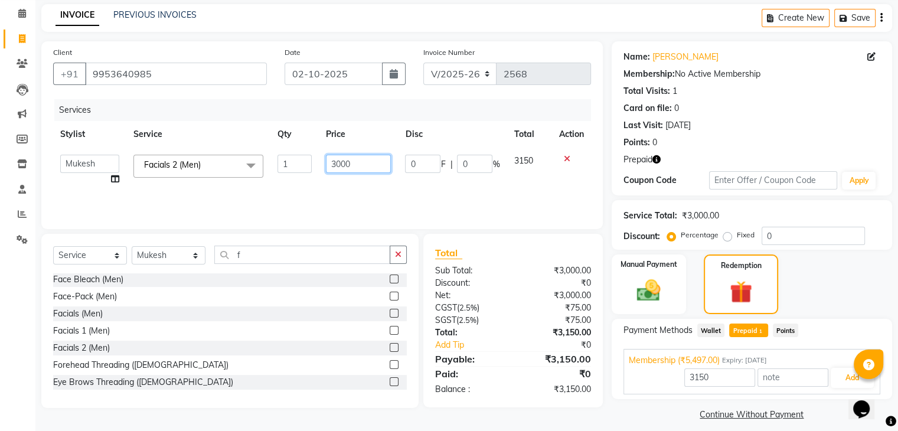
click at [359, 161] on input "3000" at bounding box center [358, 164] width 65 height 18
type input "3"
type input "2500"
type input "5497"
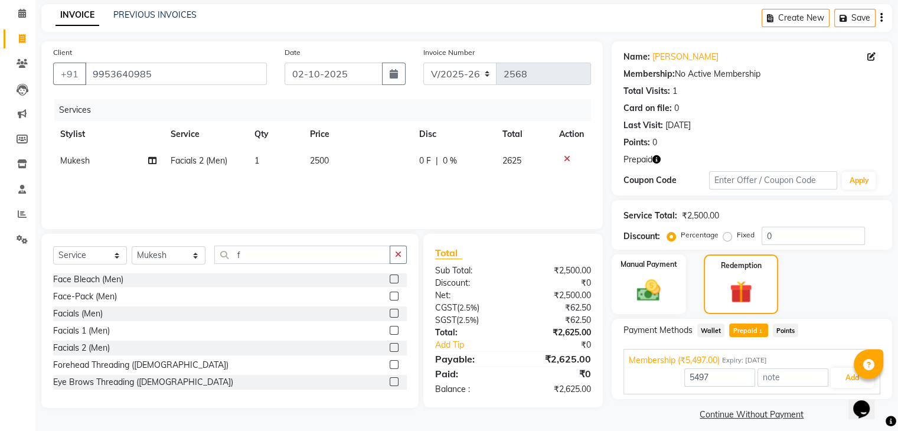
click at [361, 182] on div "Services Stylist Service Qty Price Disc Total Action Mukesh Facials 2 (Men) 1 2…" at bounding box center [322, 158] width 538 height 118
click at [280, 252] on input "f" at bounding box center [302, 255] width 176 height 18
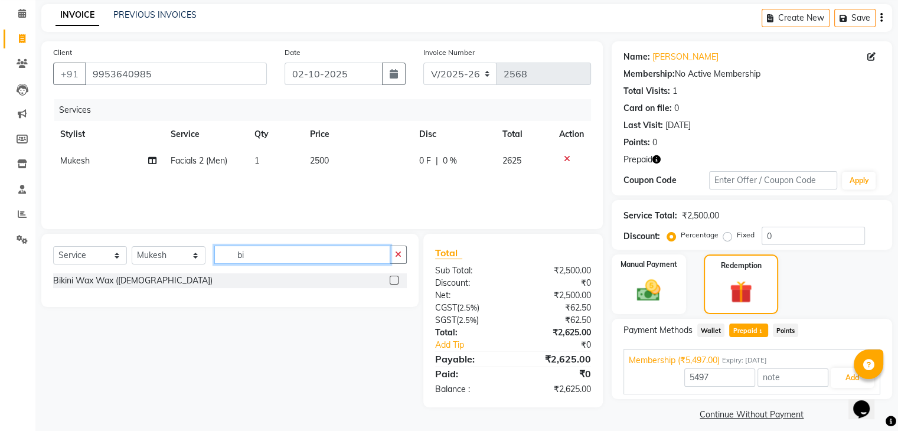
scroll to position [0, 0]
type input "b"
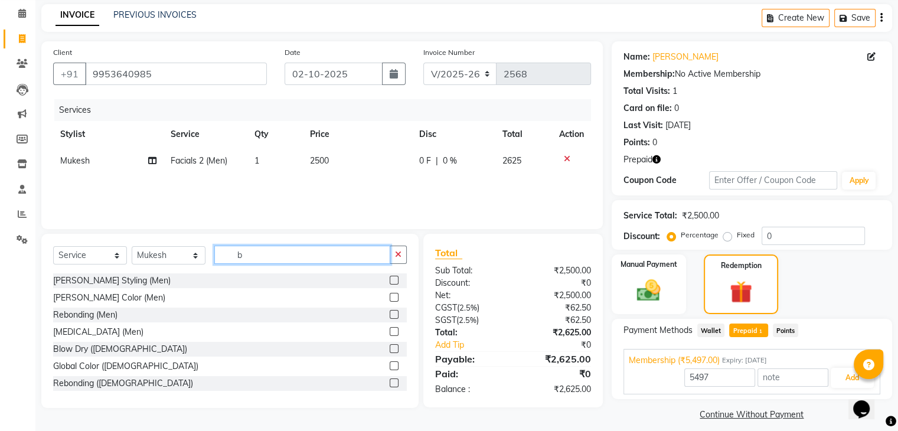
type input "b"
click at [390, 277] on label at bounding box center [394, 280] width 9 height 9
click at [390, 277] on input "checkbox" at bounding box center [394, 281] width 8 height 8
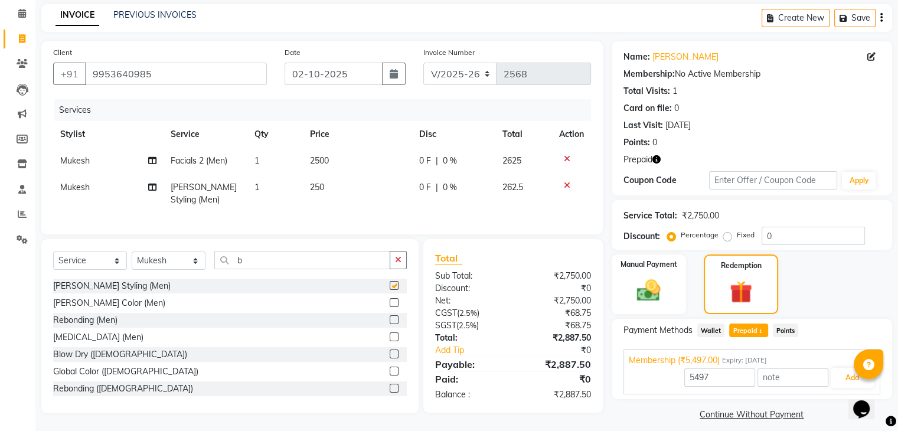
checkbox input "false"
click at [328, 187] on td "250" at bounding box center [357, 193] width 109 height 39
select select "67299"
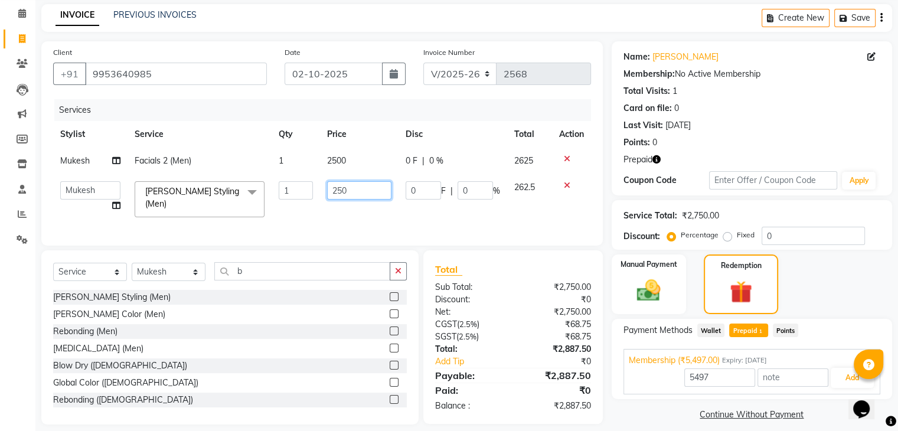
click at [359, 187] on input "250" at bounding box center [359, 190] width 64 height 18
type input "2"
type input "300"
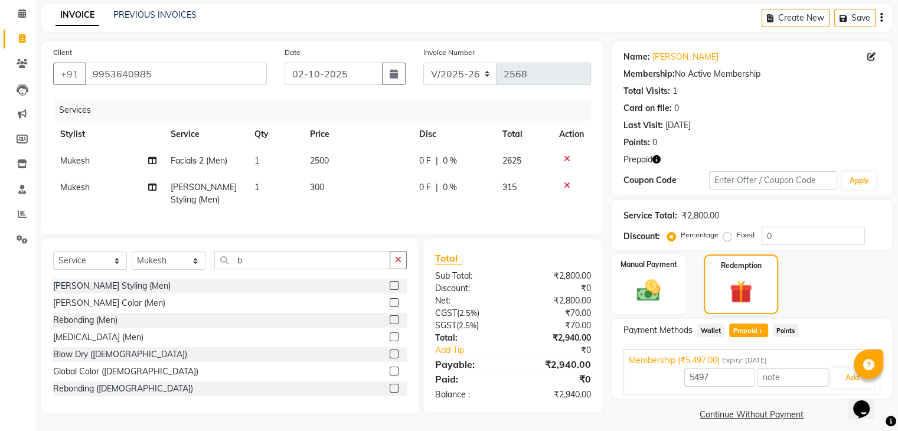
click at [374, 205] on td "300" at bounding box center [357, 193] width 109 height 39
select select "67299"
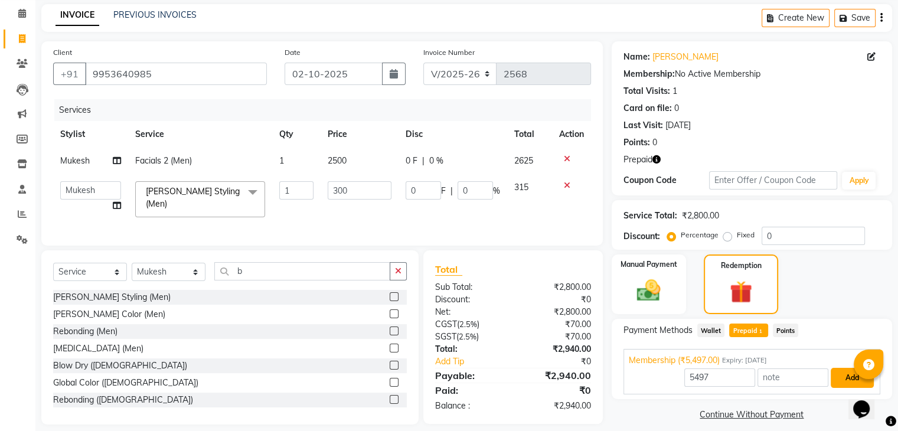
click at [848, 371] on button "Add" at bounding box center [852, 378] width 43 height 20
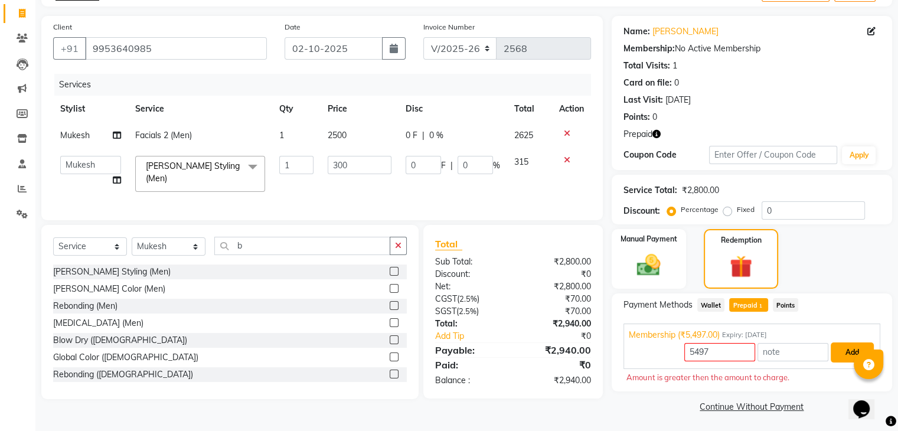
scroll to position [72, 0]
click at [750, 304] on span "Prepaid 1" at bounding box center [748, 306] width 38 height 14
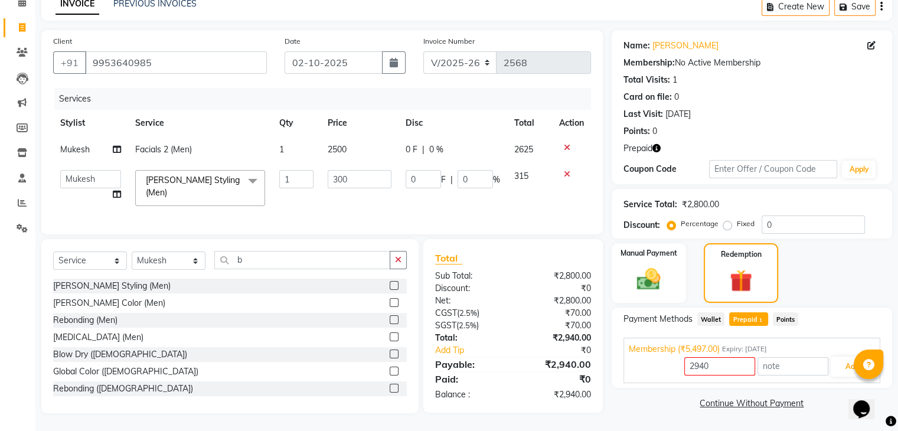
click at [564, 170] on icon at bounding box center [567, 174] width 6 height 8
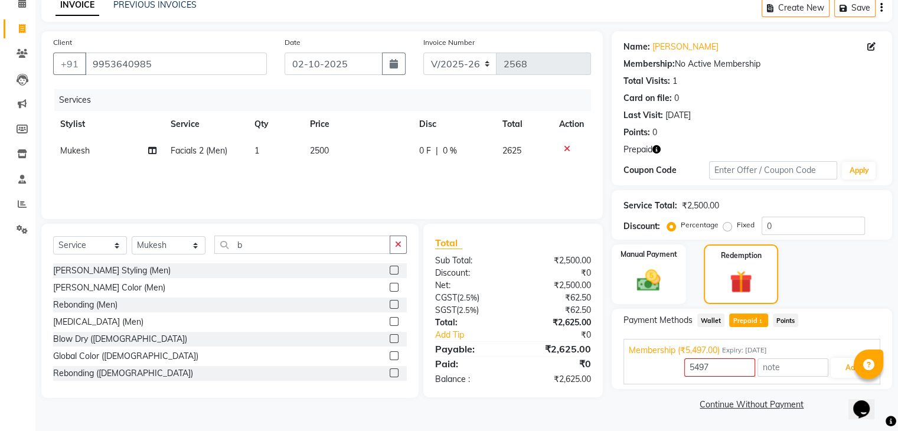
scroll to position [57, 0]
click at [748, 318] on span "Prepaid 1" at bounding box center [748, 320] width 38 height 14
type input "2625"
click at [845, 370] on button "Add" at bounding box center [852, 368] width 43 height 20
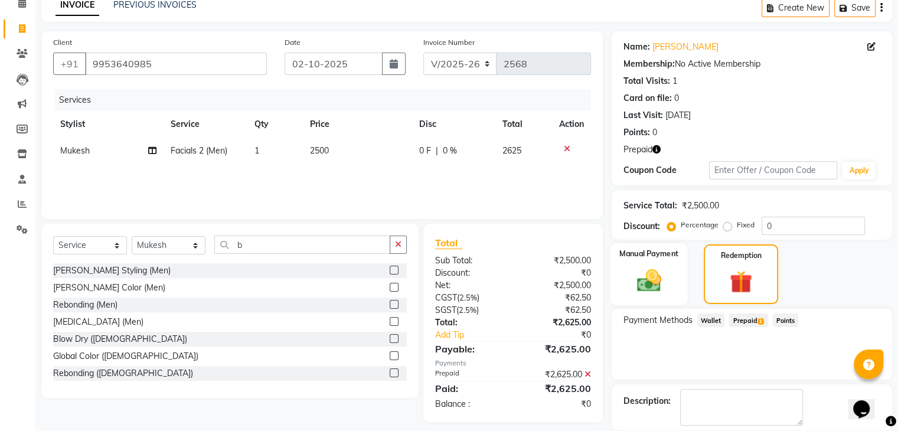
scroll to position [114, 0]
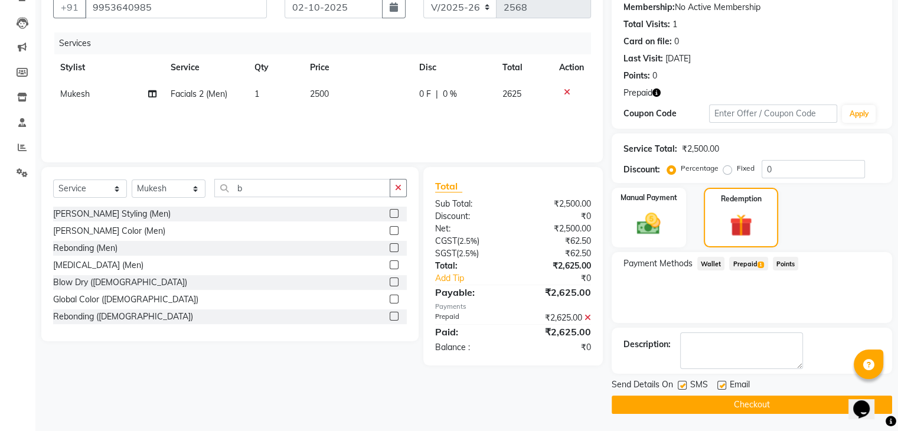
click at [743, 397] on button "Checkout" at bounding box center [752, 404] width 280 height 18
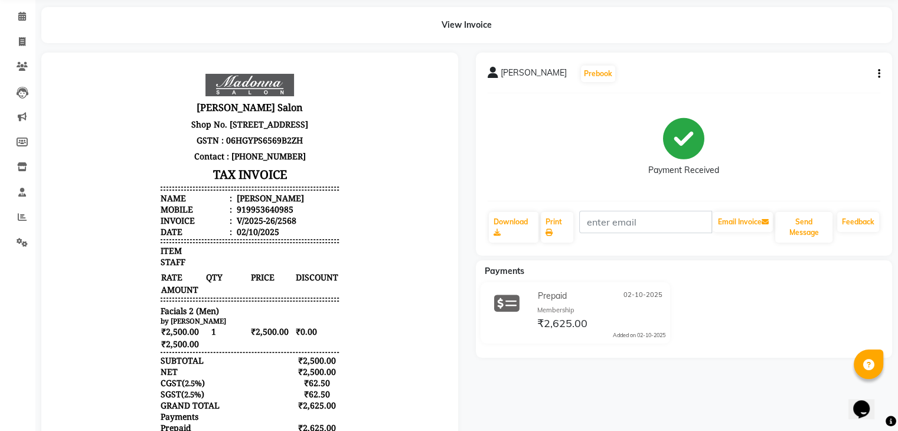
scroll to position [42, 0]
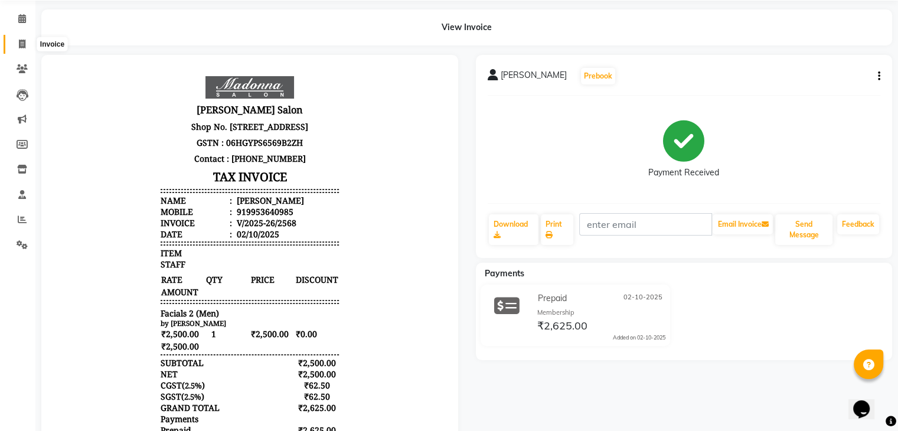
click at [17, 42] on span at bounding box center [22, 45] width 21 height 14
select select "service"
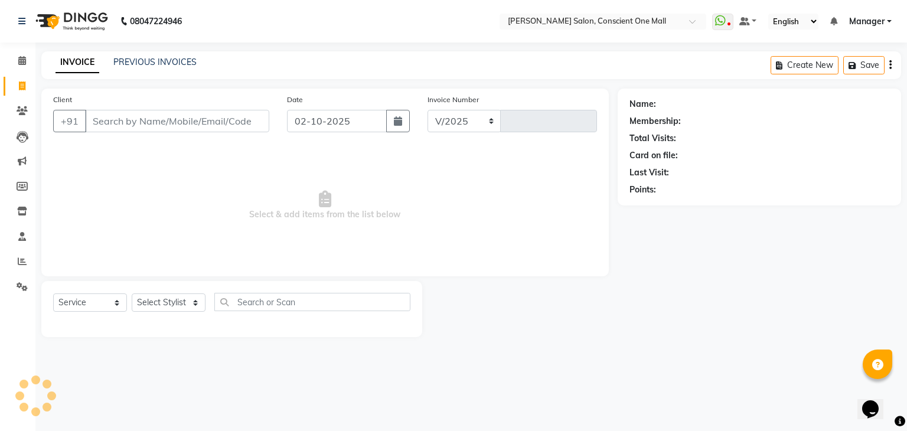
select select "7575"
type input "2569"
click at [126, 118] on input "Client" at bounding box center [177, 121] width 184 height 22
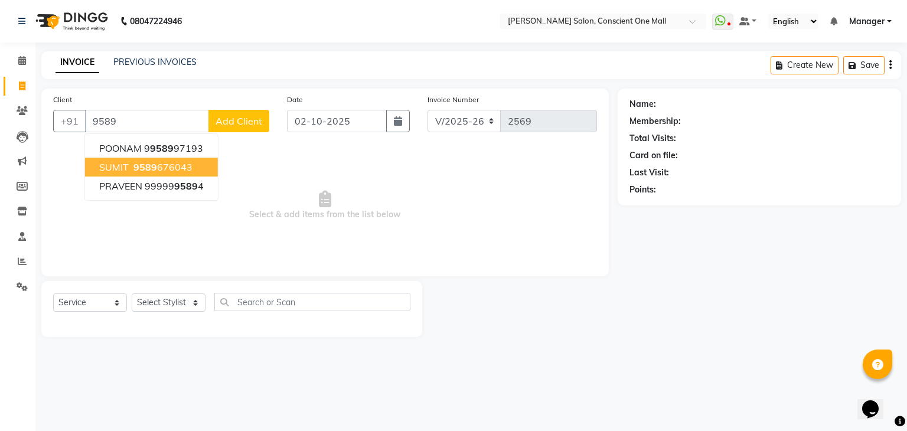
click at [135, 169] on span "9589" at bounding box center [145, 167] width 24 height 12
type input "9589676043"
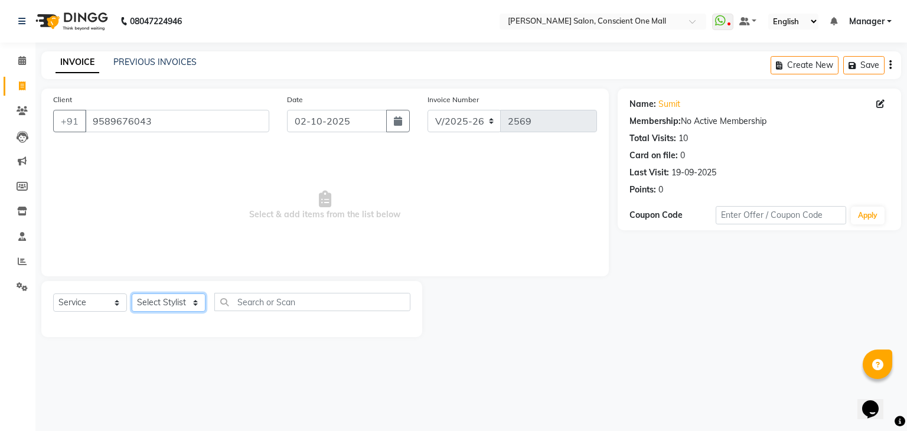
click at [167, 302] on select "Select Stylist [PERSON_NAME] AMIT [PERSON_NAME] [PERSON_NAME] [PERSON_NAME] [PE…" at bounding box center [169, 302] width 74 height 18
select select "69004"
click at [132, 294] on select "Select Stylist [PERSON_NAME] AMIT [PERSON_NAME] [PERSON_NAME] [PERSON_NAME] [PE…" at bounding box center [169, 302] width 74 height 18
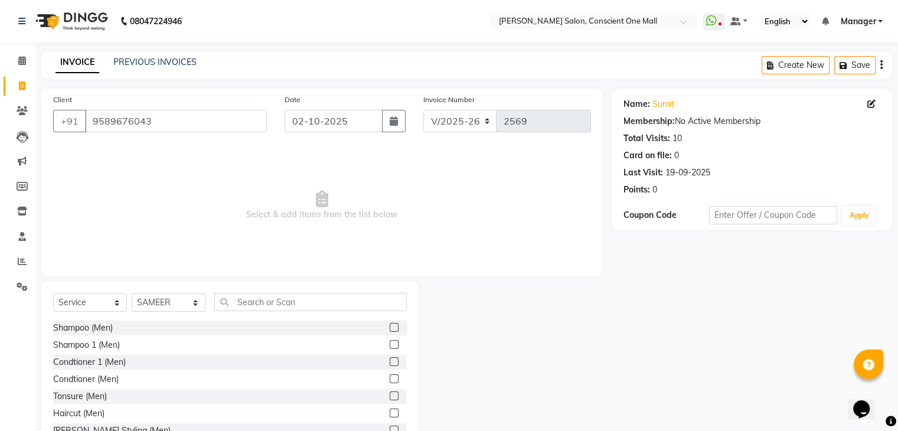
click at [390, 395] on label at bounding box center [394, 395] width 9 height 9
click at [390, 395] on input "checkbox" at bounding box center [394, 397] width 8 height 8
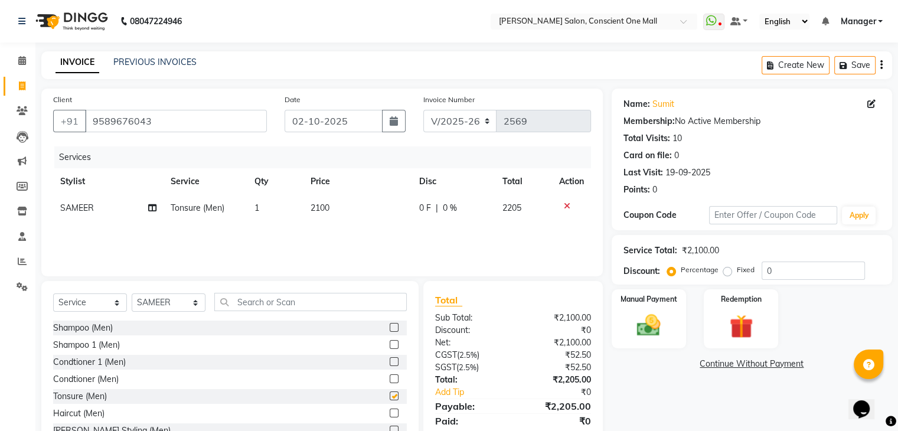
checkbox input "false"
click at [390, 412] on label at bounding box center [394, 412] width 9 height 9
click at [390, 412] on input "checkbox" at bounding box center [394, 414] width 8 height 8
checkbox input "false"
click at [328, 234] on td "350" at bounding box center [357, 234] width 109 height 27
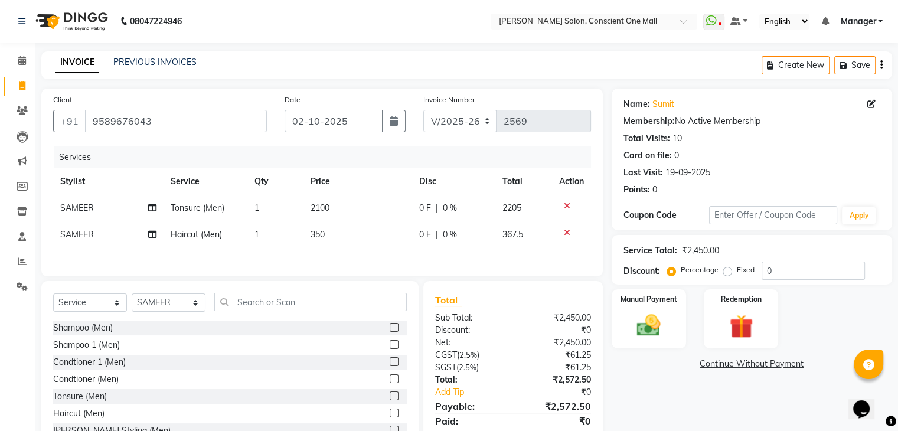
select select "69004"
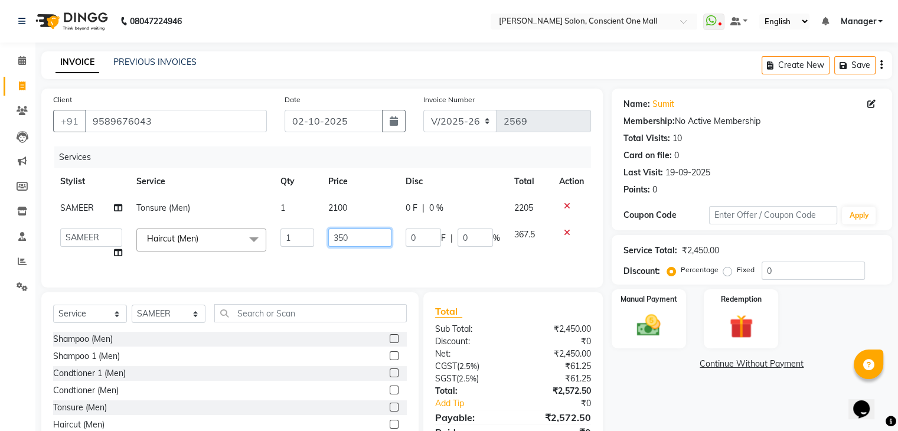
click at [374, 237] on input "350" at bounding box center [359, 237] width 63 height 18
type input "3"
type input "400"
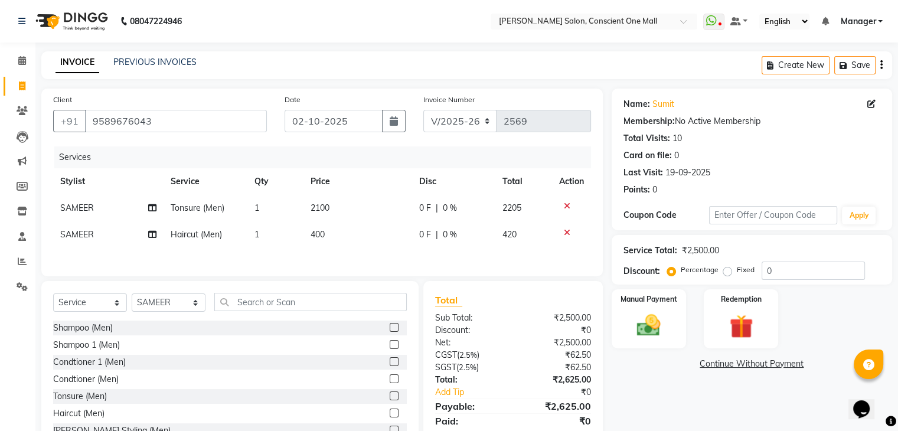
click at [567, 202] on icon at bounding box center [567, 206] width 6 height 8
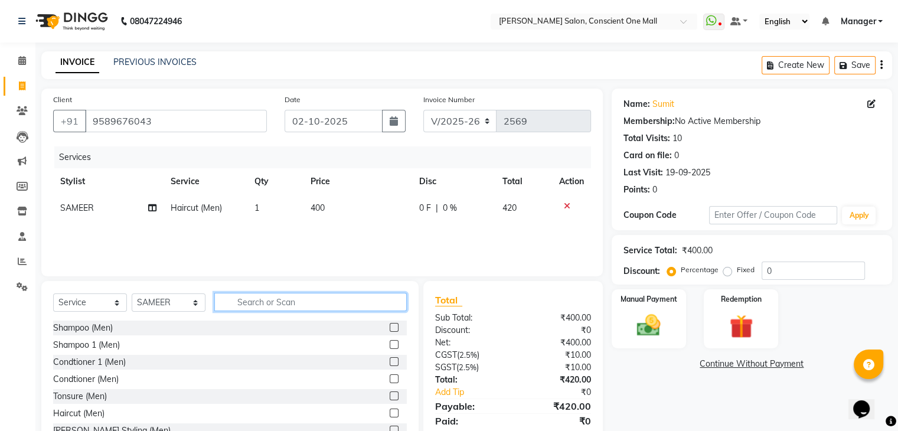
click at [309, 299] on input "text" at bounding box center [310, 302] width 192 height 18
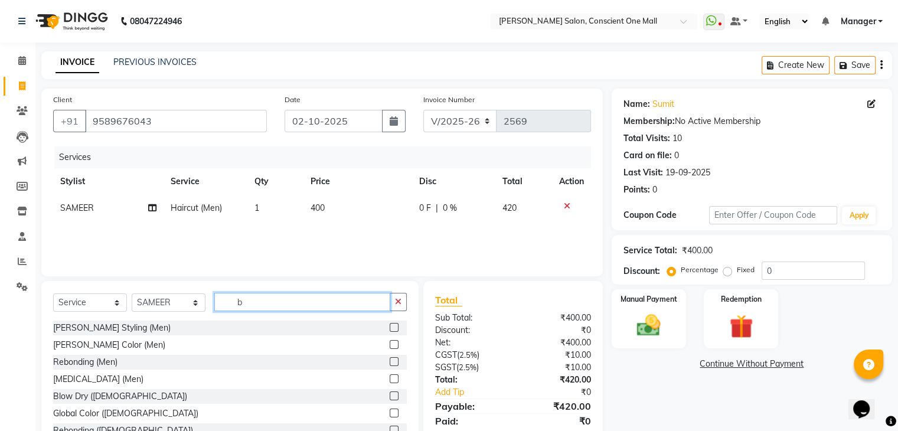
type input "b"
click at [390, 326] on label at bounding box center [394, 327] width 9 height 9
click at [390, 326] on input "checkbox" at bounding box center [394, 328] width 8 height 8
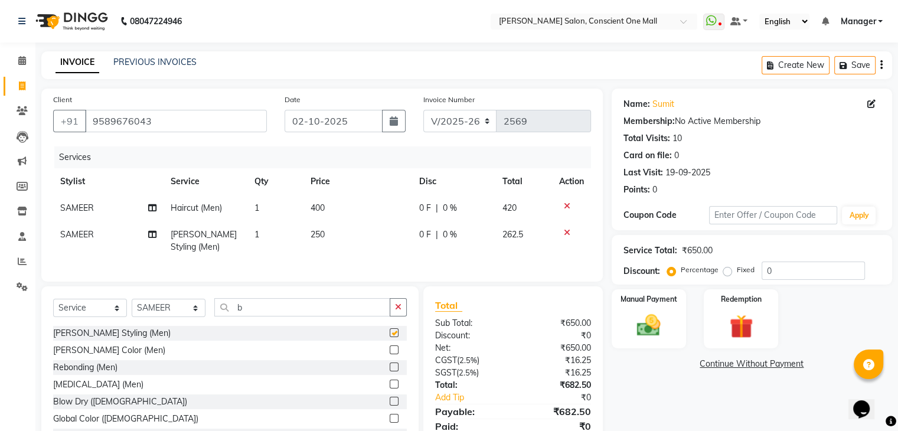
checkbox input "false"
click at [328, 235] on td "250" at bounding box center [357, 240] width 109 height 39
select select "69004"
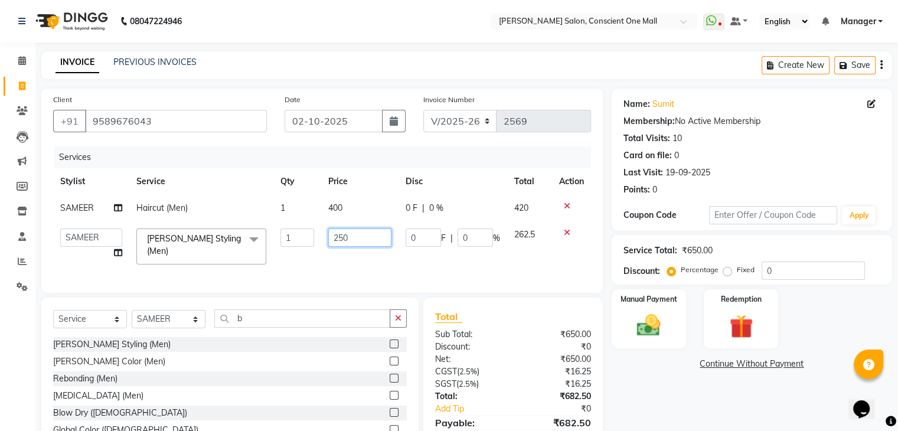
click at [352, 235] on input "250" at bounding box center [359, 237] width 63 height 18
type input "2"
type input "300"
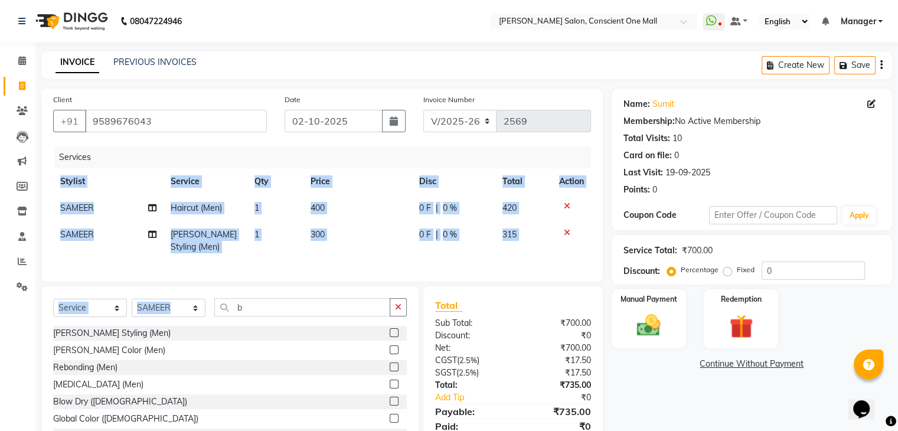
drag, startPoint x: 342, startPoint y: 262, endPoint x: 334, endPoint y: 315, distance: 53.2
click at [334, 315] on div "Client [PHONE_NUMBER] Date [DATE] Invoice Number V/2025 V/[PHONE_NUMBER] Servic…" at bounding box center [321, 275] width 579 height 372
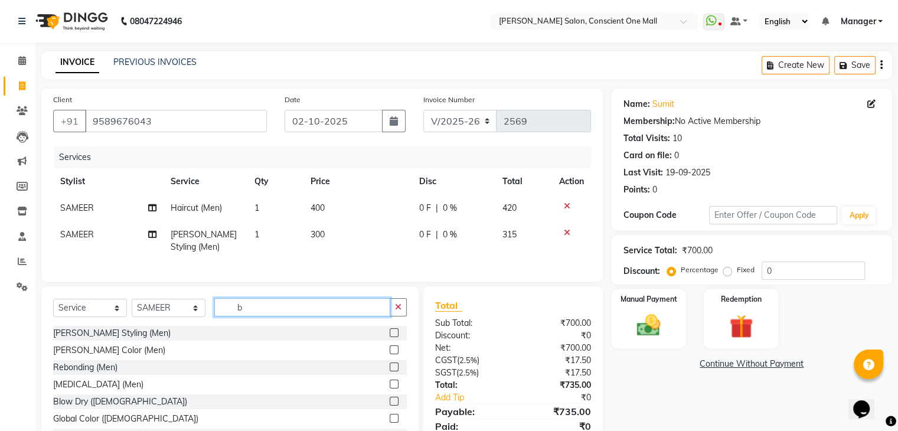
click at [334, 315] on input "b" at bounding box center [302, 307] width 176 height 18
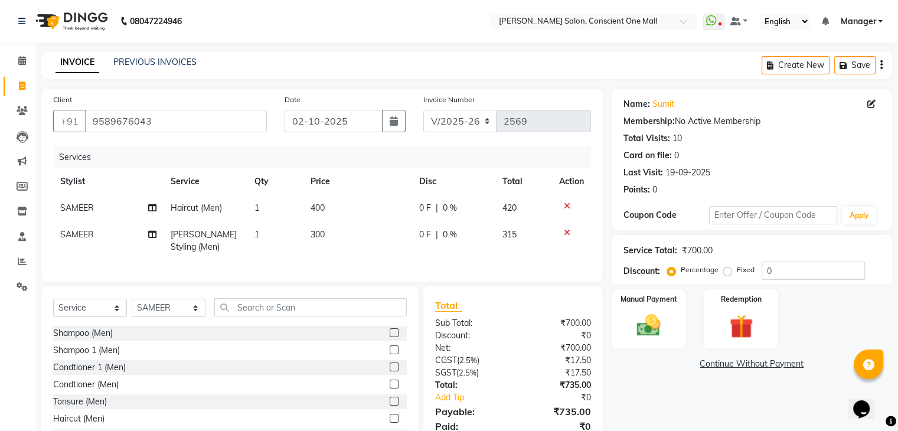
click at [390, 354] on label at bounding box center [394, 349] width 9 height 9
click at [390, 354] on input "checkbox" at bounding box center [394, 350] width 8 height 8
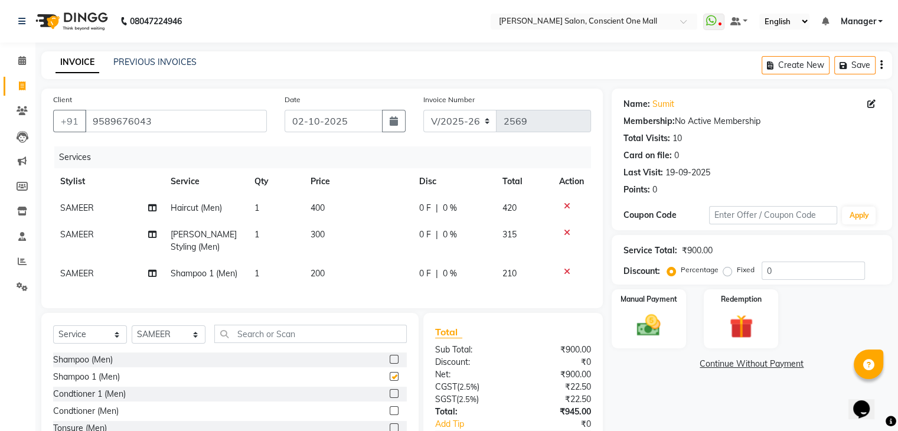
checkbox input "false"
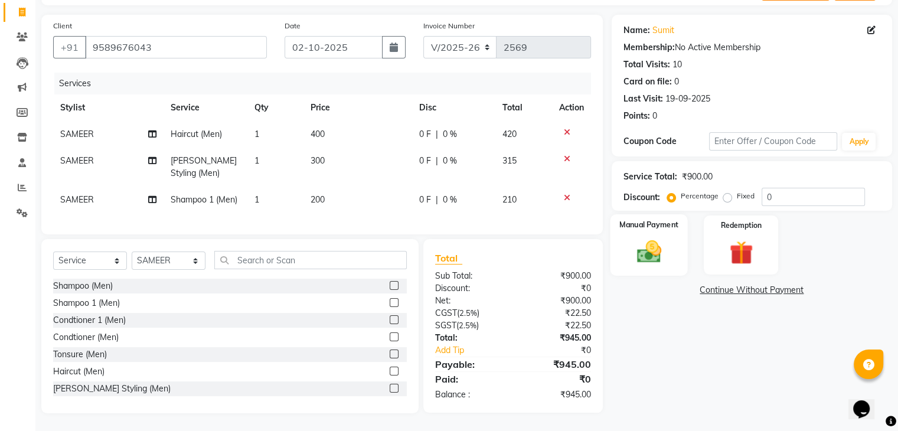
click at [639, 238] on img at bounding box center [649, 252] width 40 height 28
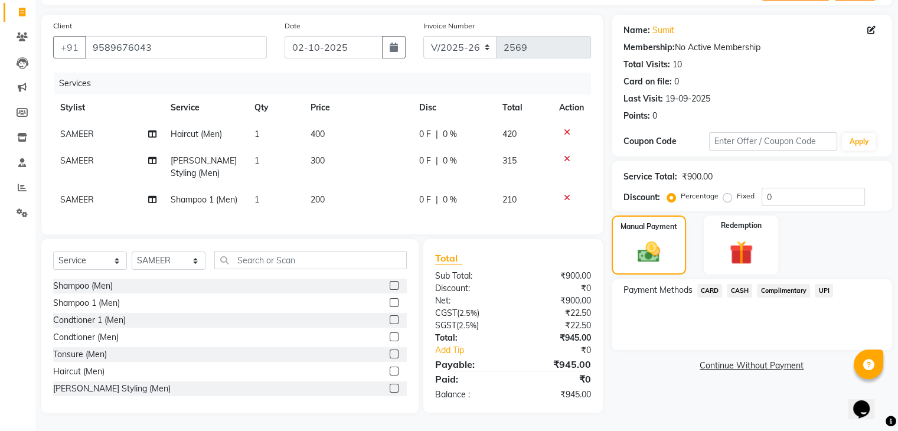
click at [825, 284] on span "UPI" at bounding box center [824, 291] width 18 height 14
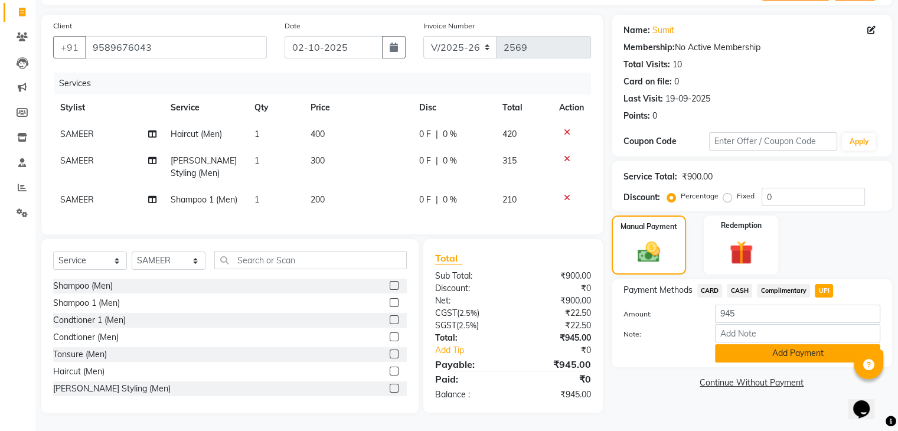
click at [801, 344] on button "Add Payment" at bounding box center [797, 353] width 165 height 18
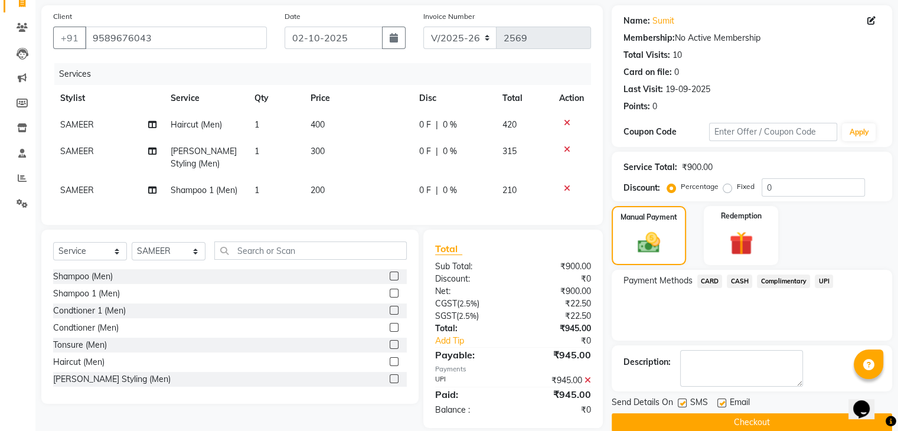
scroll to position [107, 0]
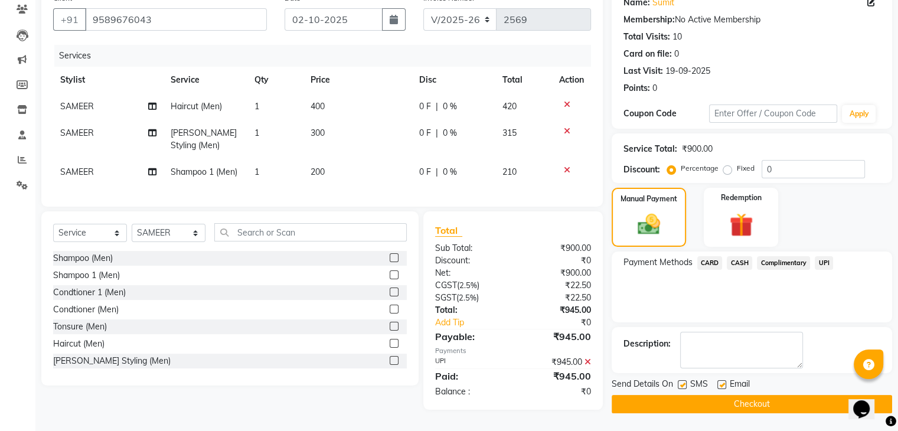
click at [739, 395] on button "Checkout" at bounding box center [752, 404] width 280 height 18
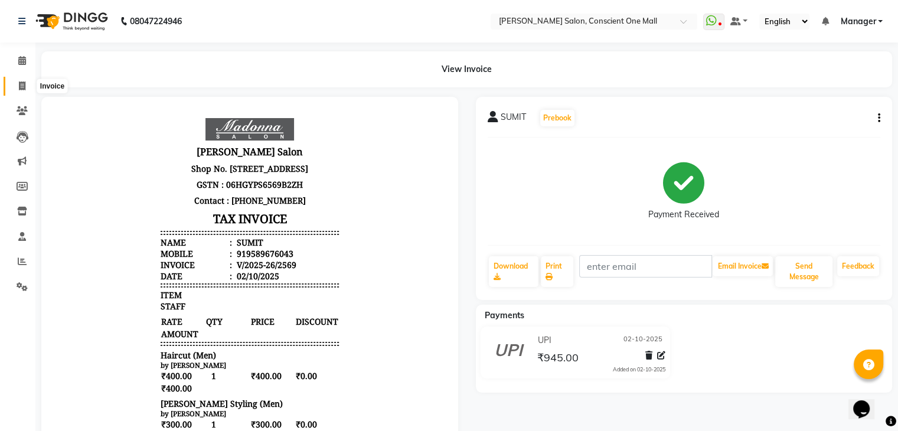
click at [19, 82] on icon at bounding box center [22, 85] width 6 height 9
select select "service"
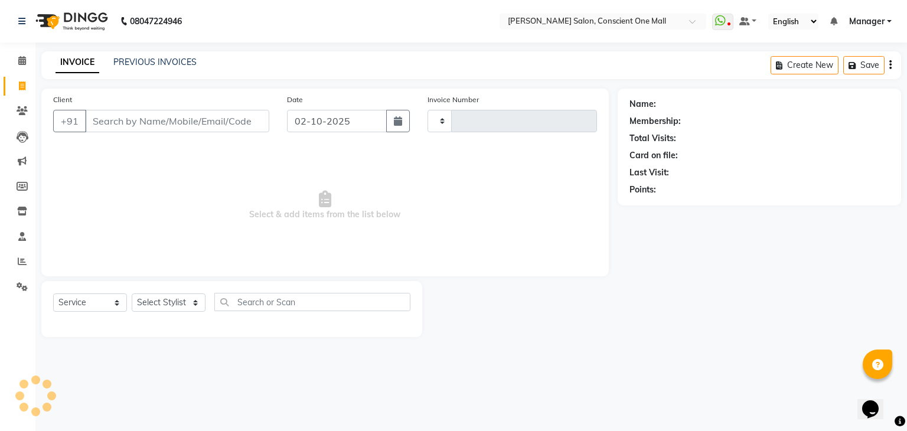
type input "2570"
select select "7575"
click at [157, 119] on input "Client" at bounding box center [177, 121] width 184 height 22
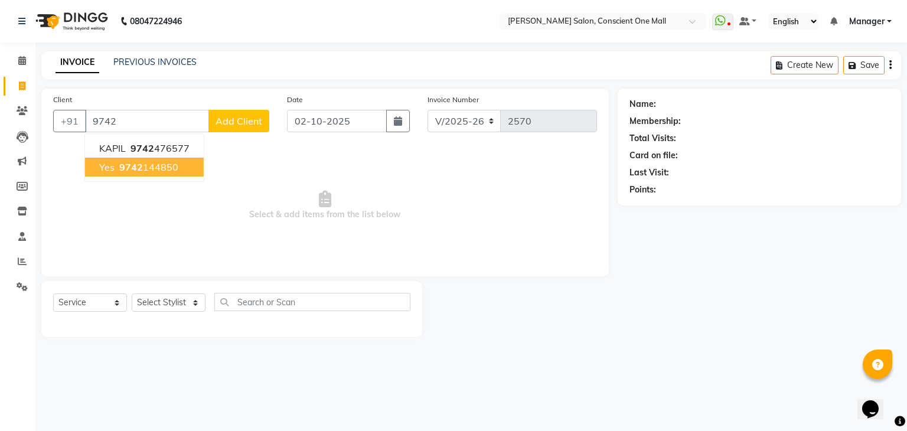
click at [167, 164] on ngb-highlight "9742 144850" at bounding box center [147, 167] width 61 height 12
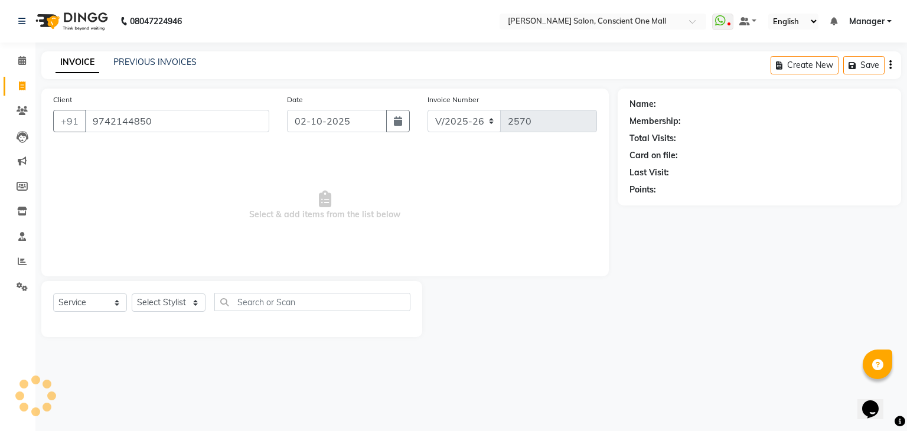
type input "9742144850"
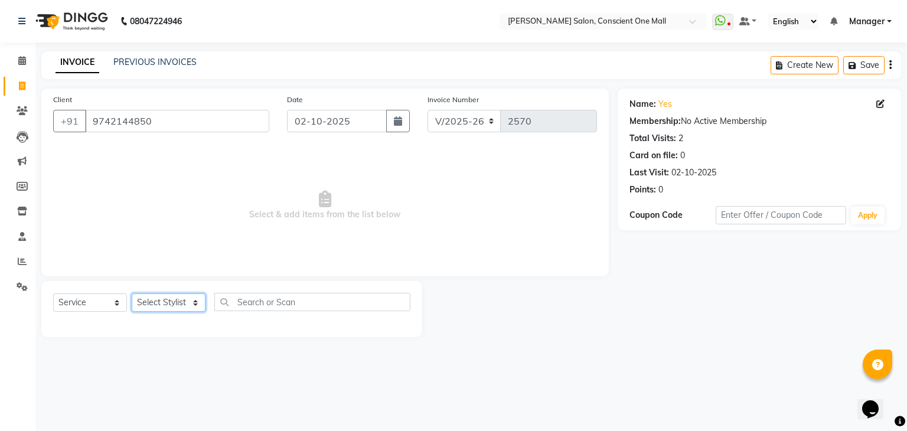
click at [197, 299] on select "Select Stylist [PERSON_NAME] AMIT [PERSON_NAME] [PERSON_NAME] [PERSON_NAME] [PE…" at bounding box center [169, 302] width 74 height 18
select select "69004"
click at [132, 294] on select "Select Stylist [PERSON_NAME] AMIT [PERSON_NAME] [PERSON_NAME] [PERSON_NAME] [PE…" at bounding box center [169, 302] width 74 height 18
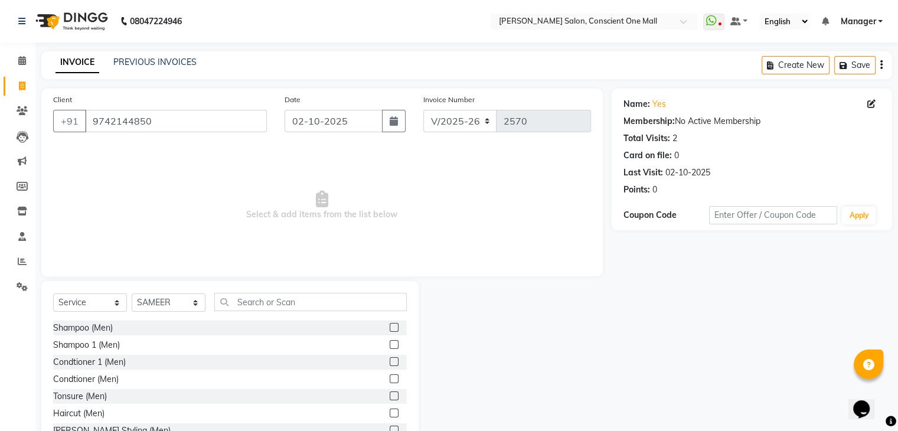
click at [390, 411] on label at bounding box center [394, 412] width 9 height 9
click at [390, 411] on input "checkbox" at bounding box center [394, 414] width 8 height 8
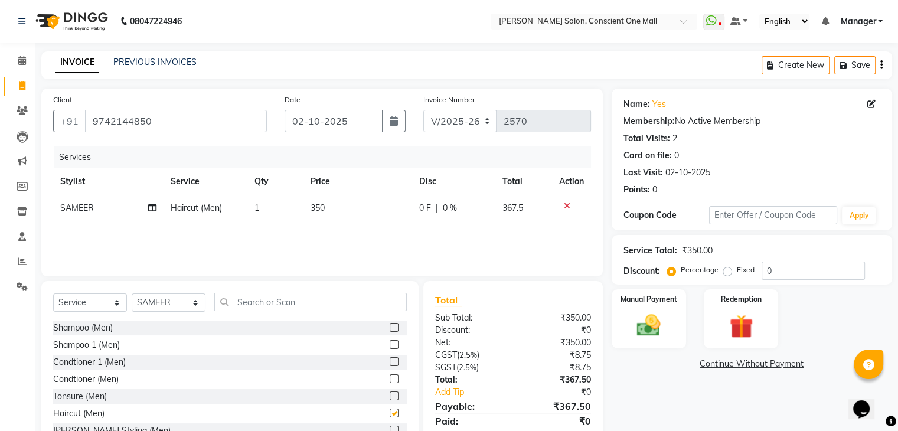
checkbox input "false"
click at [334, 208] on td "350" at bounding box center [357, 208] width 109 height 27
select select "69004"
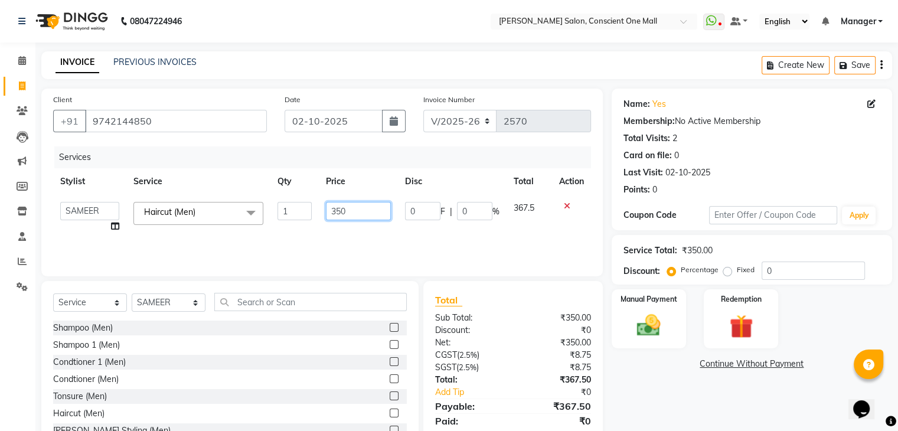
click at [374, 210] on input "350" at bounding box center [358, 211] width 65 height 18
type input "3"
type input "400"
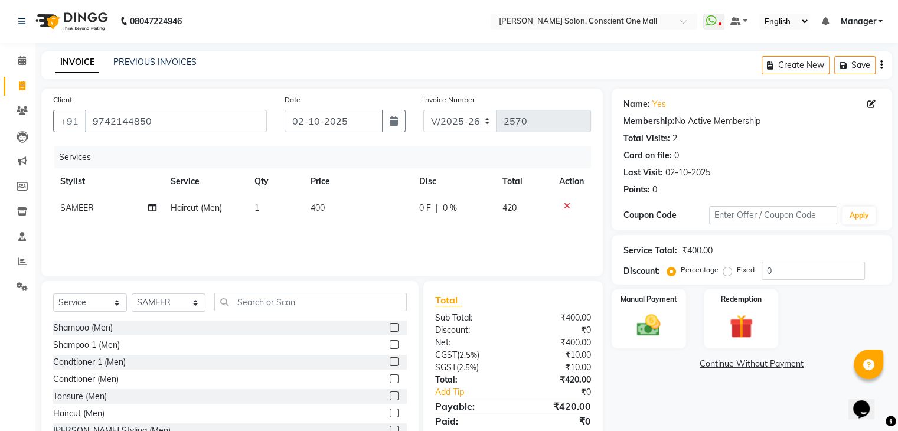
click at [380, 232] on div "Services Stylist Service Qty Price Disc Total Action SAMEER Haircut (Men) 1 400…" at bounding box center [322, 205] width 538 height 118
click at [338, 299] on input "text" at bounding box center [310, 302] width 192 height 18
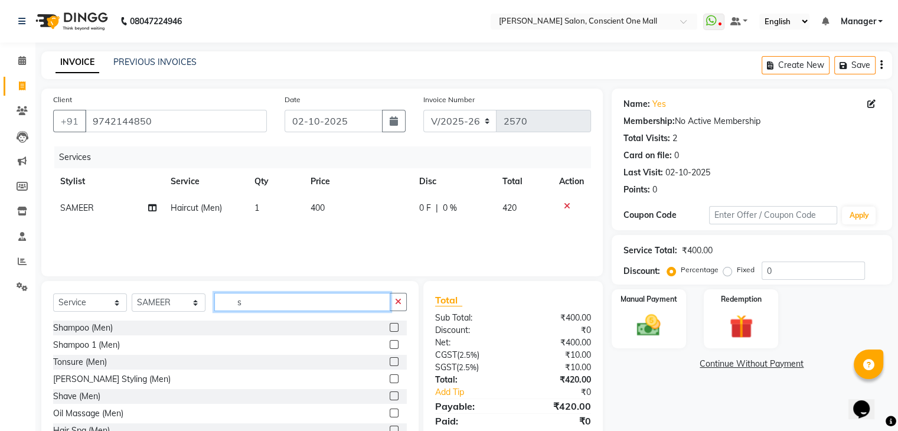
type input "s"
click at [390, 325] on label at bounding box center [394, 327] width 9 height 9
click at [390, 325] on input "checkbox" at bounding box center [394, 328] width 8 height 8
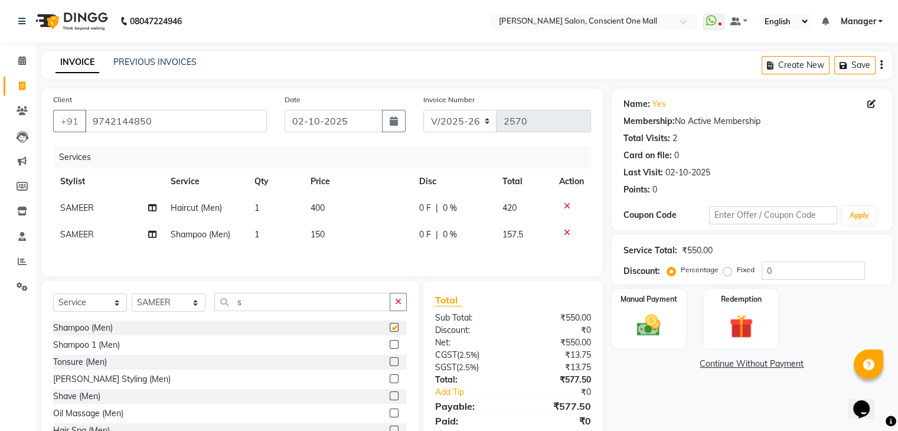
checkbox input "false"
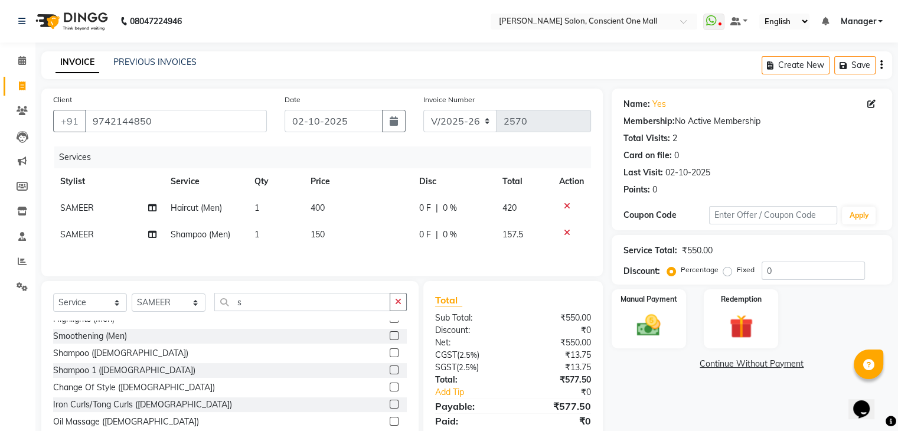
scroll to position [129, 0]
click at [564, 233] on icon at bounding box center [567, 232] width 6 height 8
click at [316, 207] on span "400" at bounding box center [317, 207] width 14 height 11
select select "69004"
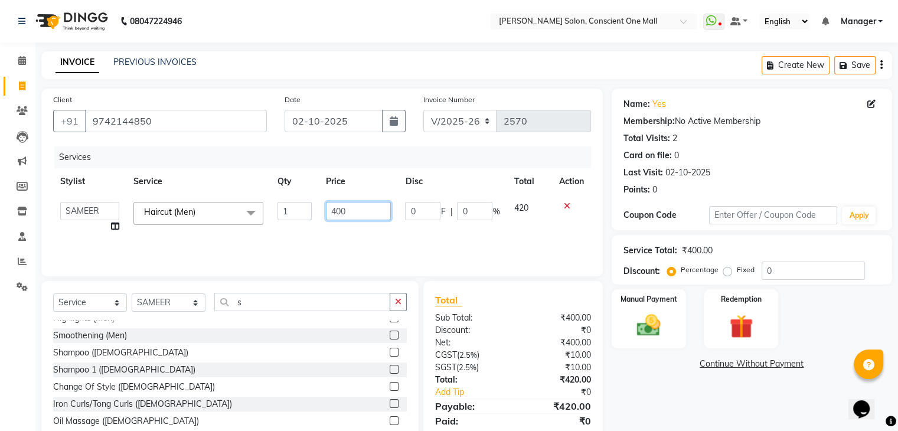
click at [335, 211] on input "400" at bounding box center [358, 211] width 65 height 18
click at [340, 211] on input "400" at bounding box center [358, 211] width 65 height 18
type input "450"
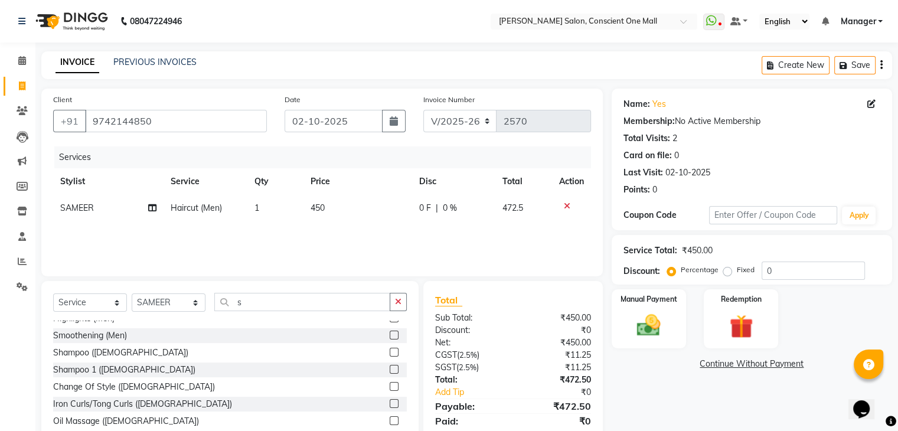
click at [488, 297] on div "Total" at bounding box center [513, 300] width 156 height 14
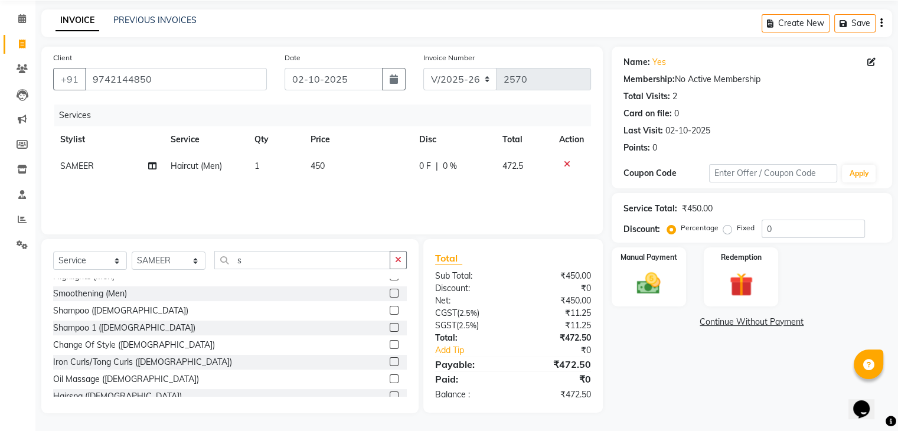
scroll to position [42, 0]
click at [645, 277] on img at bounding box center [649, 284] width 40 height 28
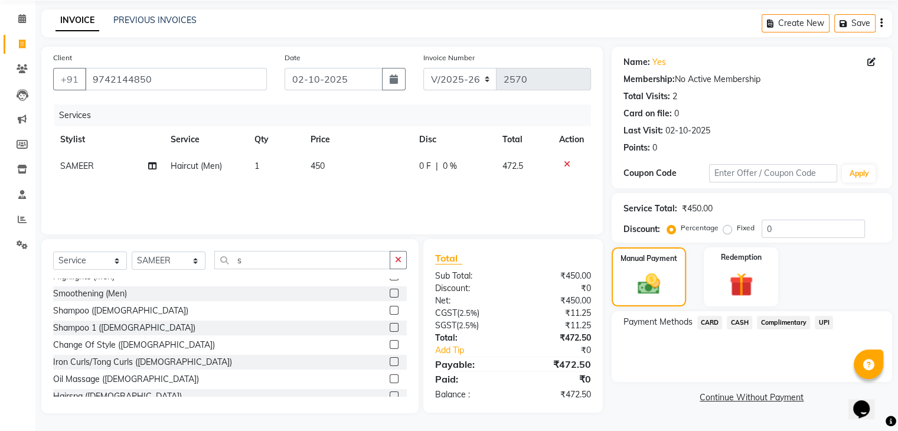
click at [713, 320] on span "CARD" at bounding box center [709, 323] width 25 height 14
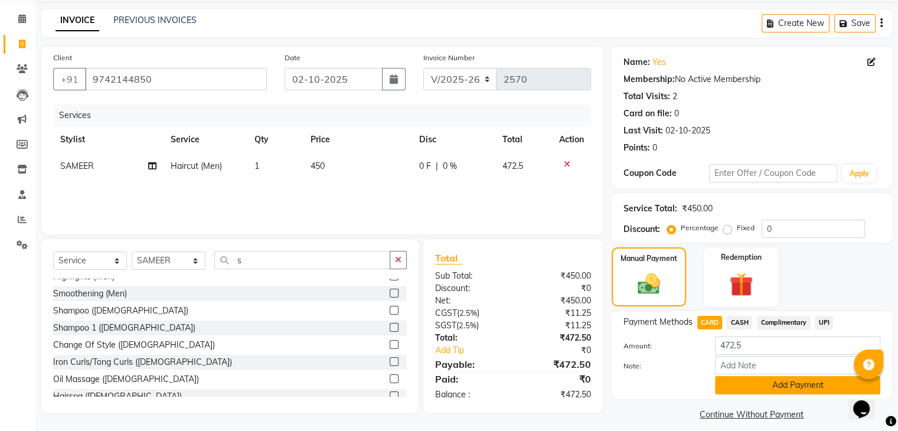
click at [771, 382] on button "Add Payment" at bounding box center [797, 385] width 165 height 18
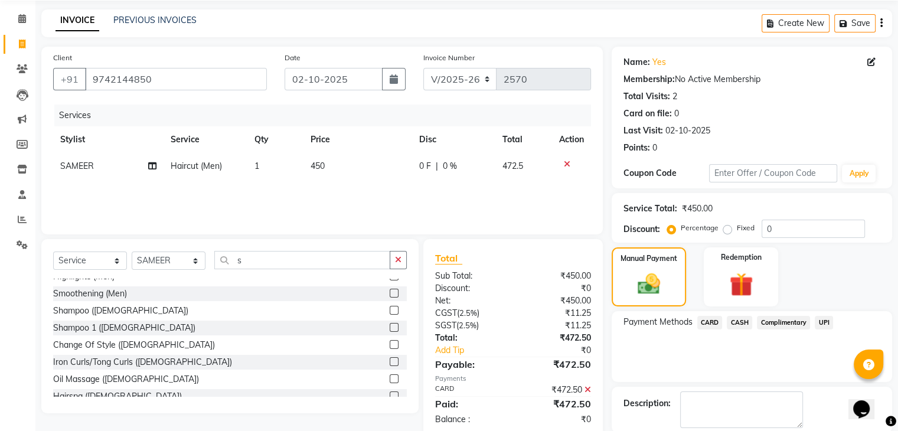
scroll to position [101, 0]
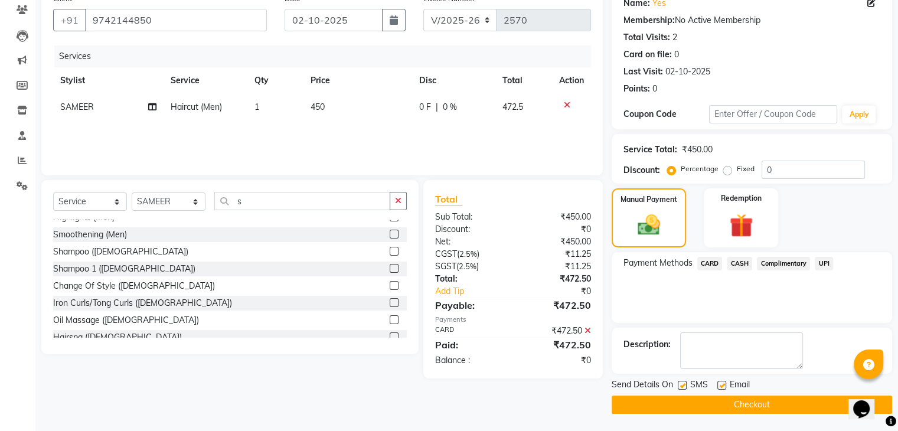
click at [743, 404] on button "Checkout" at bounding box center [752, 404] width 280 height 18
